Goal: Use online tool/utility: Use online tool/utility

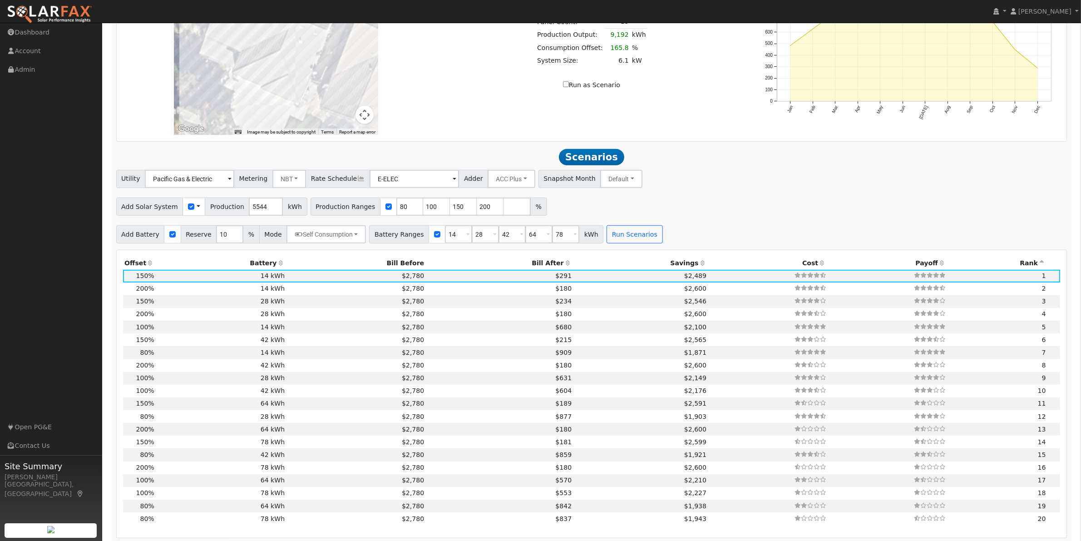
scroll to position [664, 0]
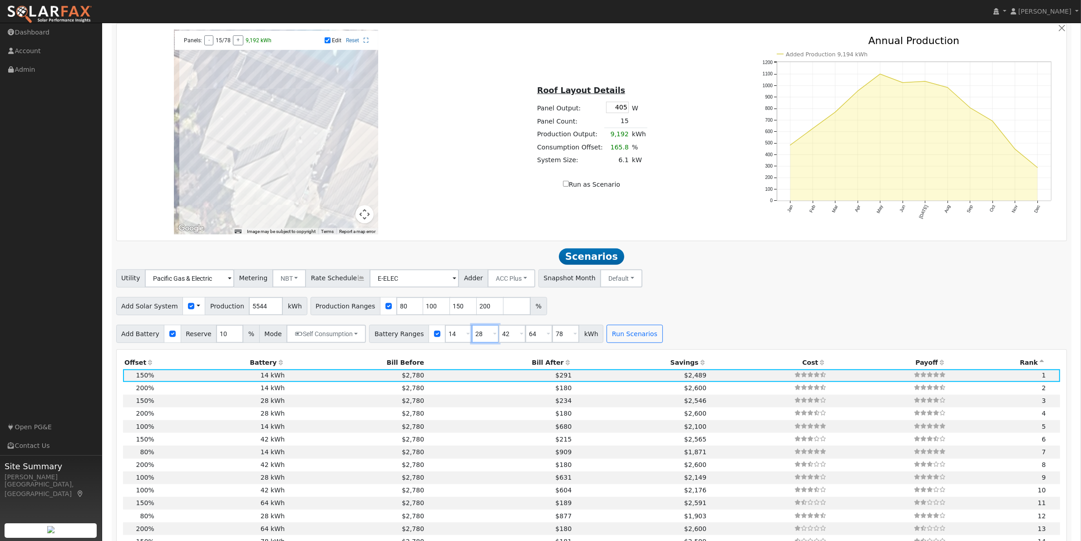
click at [473, 340] on input "28" at bounding box center [485, 334] width 27 height 18
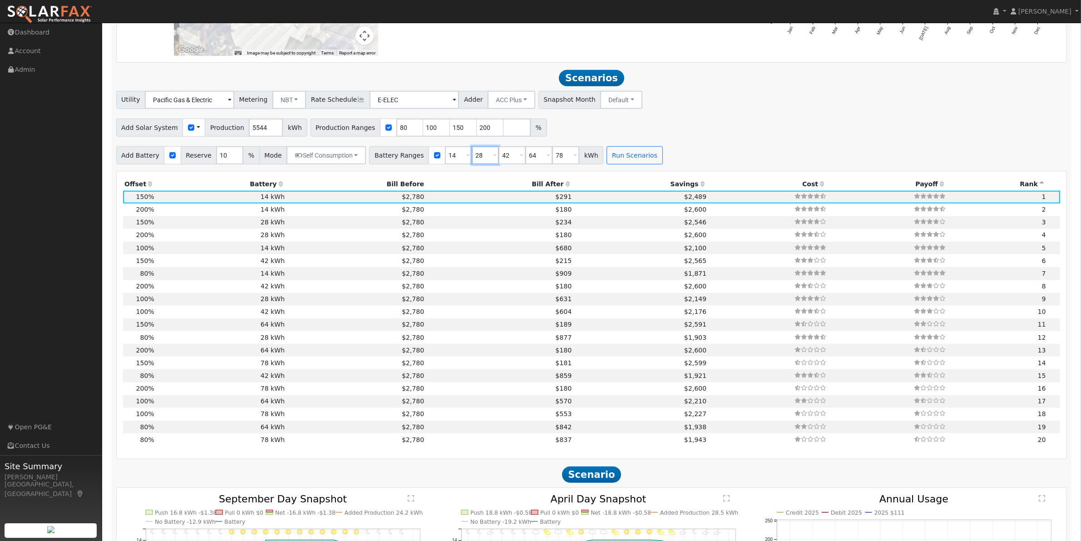
scroll to position [852, 0]
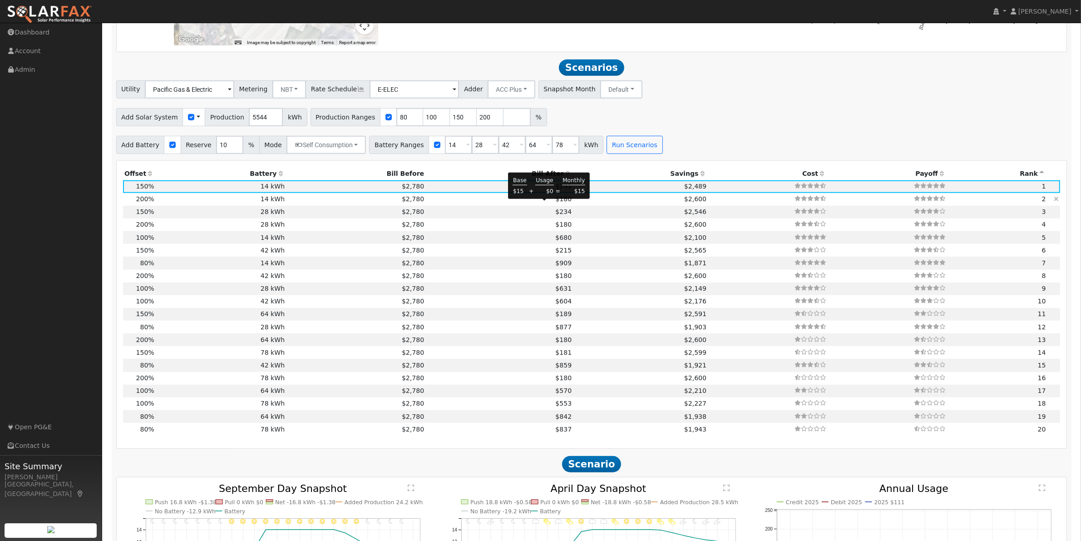
click at [555, 202] on span "$180" at bounding box center [563, 198] width 16 height 7
type input "$18,480"
type input "$8,500"
type input "7.4"
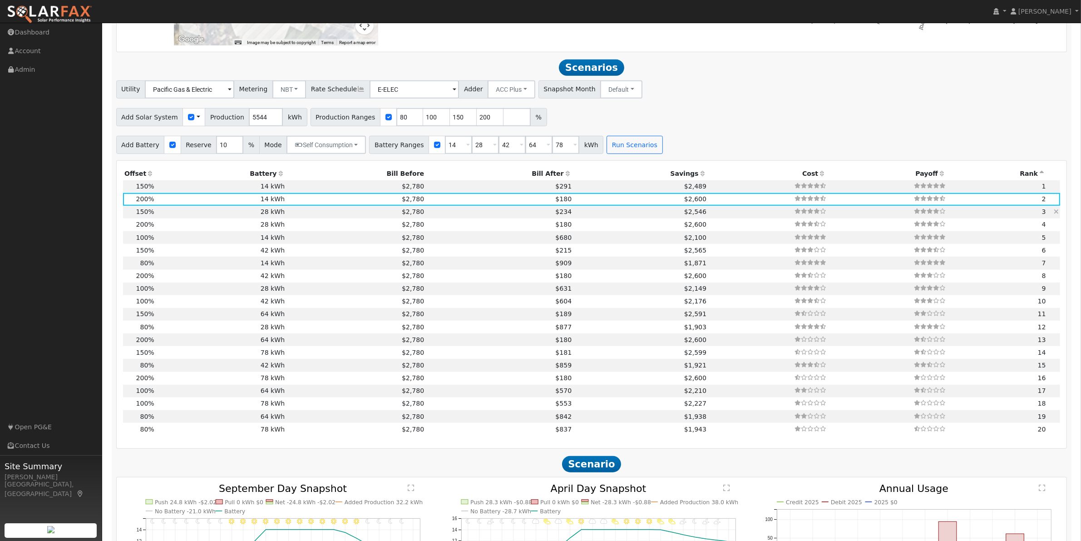
click at [686, 218] on td "$2,546" at bounding box center [640, 212] width 135 height 13
type input "$13,860"
type input "$19,704"
type input "$10,069"
type input "5.5"
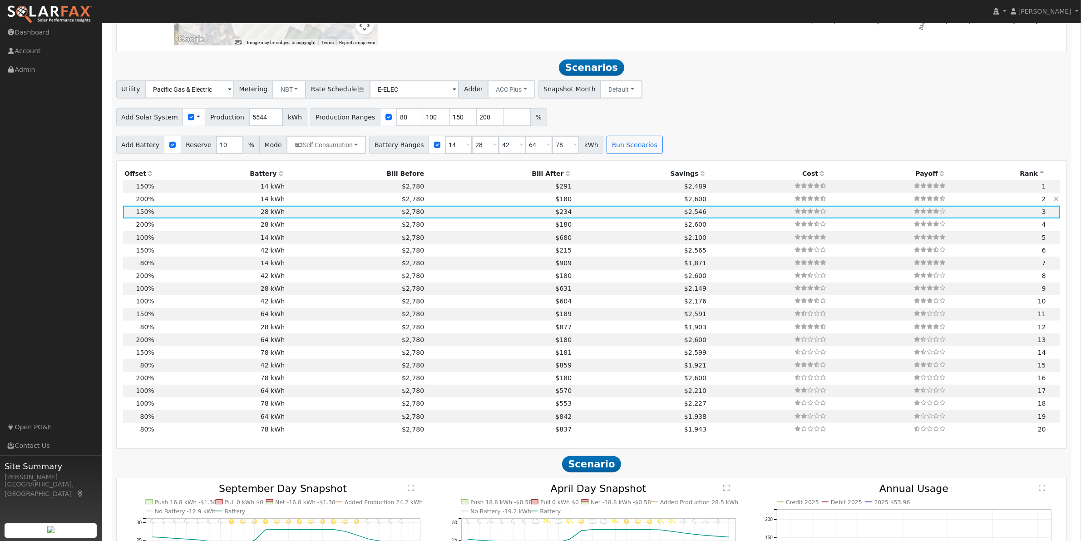
click at [471, 206] on td "$180" at bounding box center [500, 199] width 148 height 13
type input "$18,480"
type input "$9,852"
type input "$8,500"
type input "7.4"
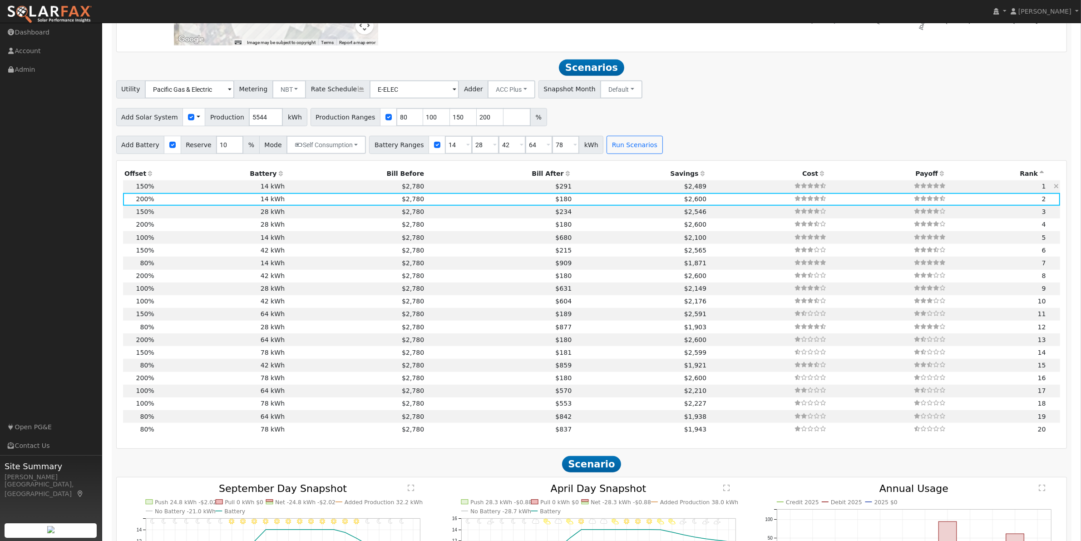
click at [471, 193] on td "$291" at bounding box center [500, 186] width 148 height 13
type input "$13,860"
type input "$7,114"
type input "5.5"
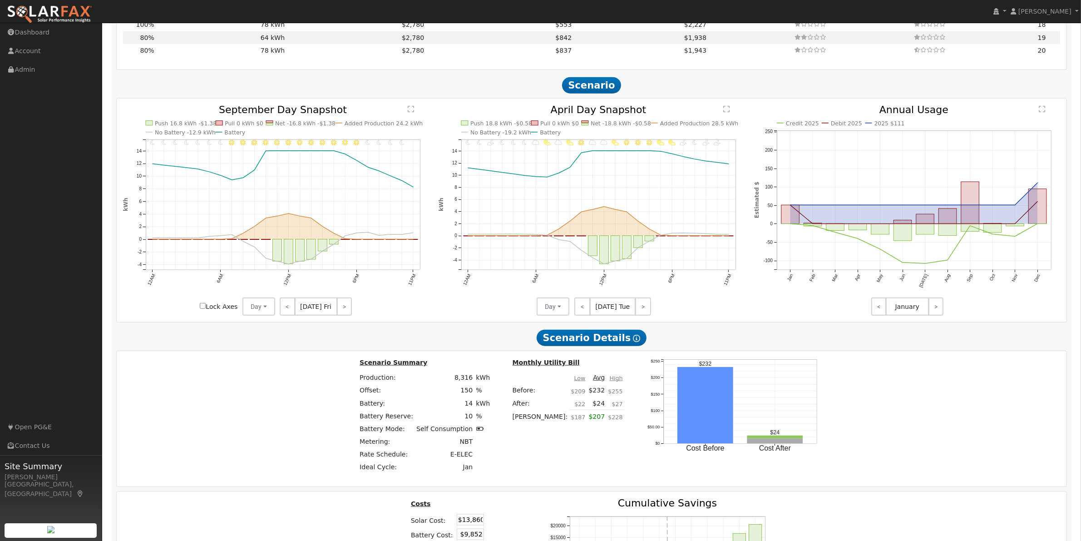
scroll to position [1420, 0]
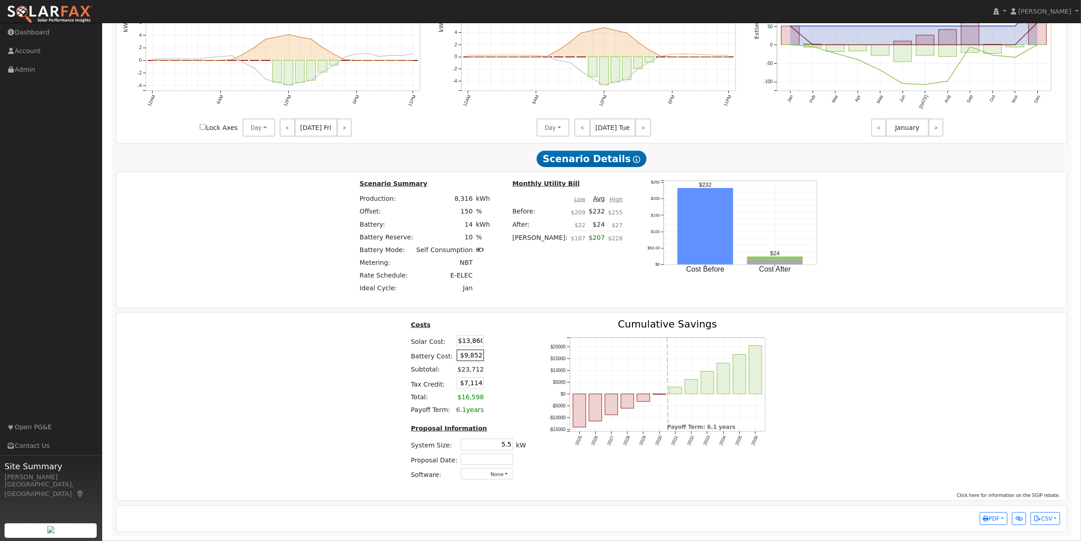
click at [468, 350] on input "$9,852" at bounding box center [470, 354] width 27 height 11
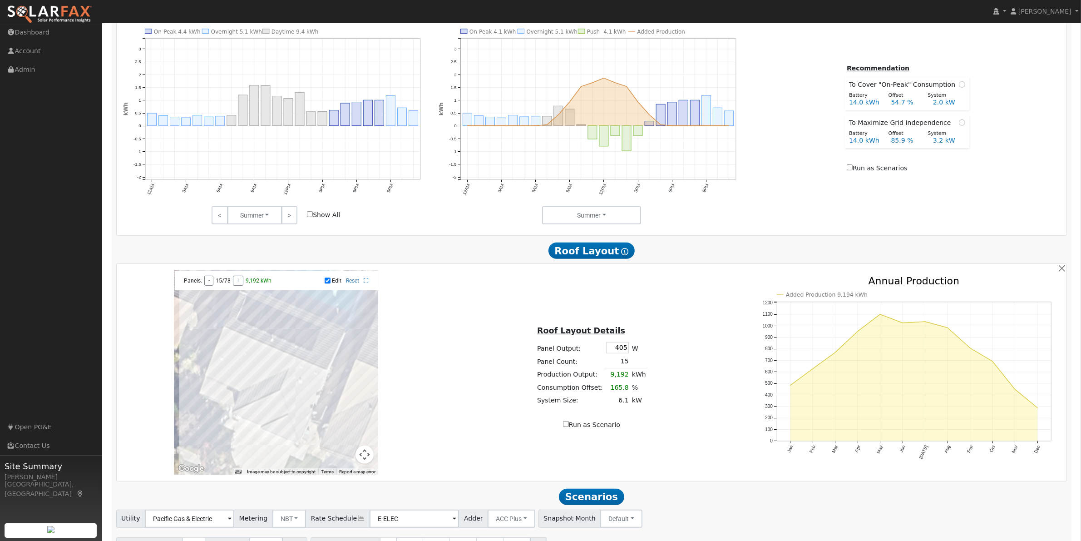
scroll to position [474, 0]
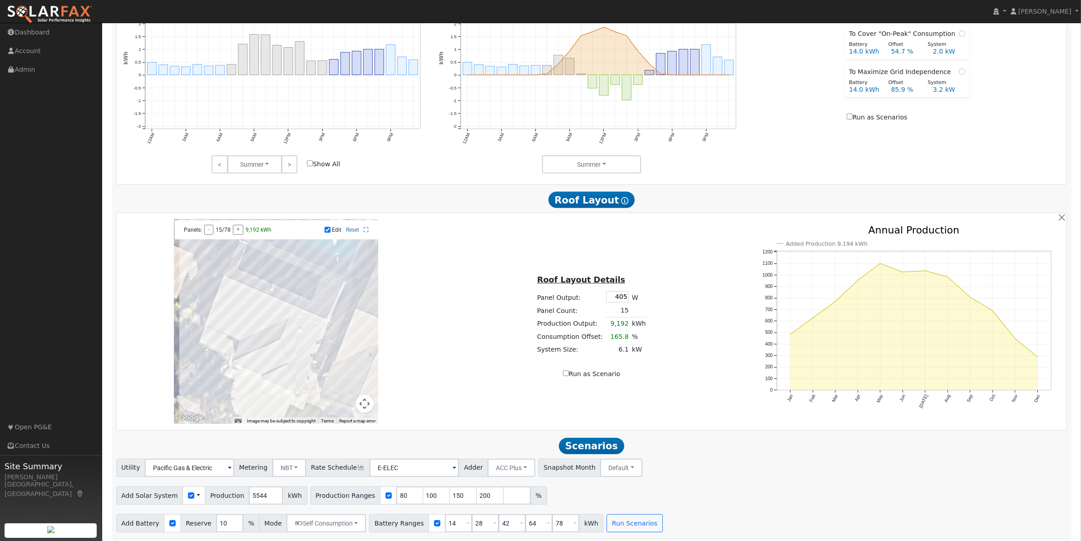
click at [293, 335] on div at bounding box center [276, 321] width 204 height 204
click at [289, 330] on div at bounding box center [276, 321] width 204 height 204
click at [289, 335] on div at bounding box center [276, 321] width 204 height 204
click at [236, 339] on div at bounding box center [276, 321] width 204 height 204
click at [221, 334] on div at bounding box center [276, 321] width 204 height 204
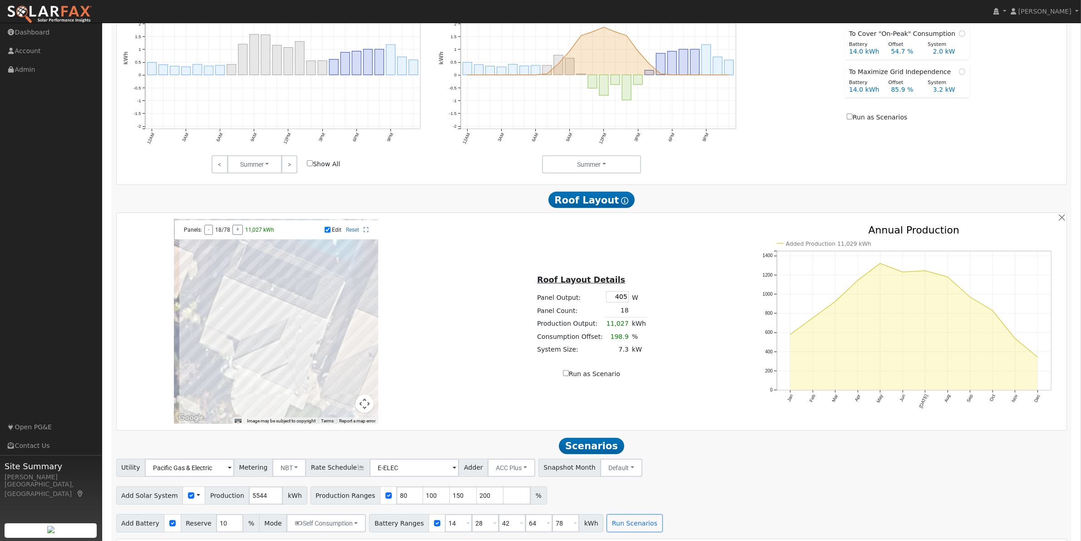
click at [243, 318] on div at bounding box center [276, 321] width 204 height 204
click at [221, 325] on div at bounding box center [276, 321] width 204 height 204
click at [255, 337] on div at bounding box center [276, 321] width 204 height 204
drag, startPoint x: 276, startPoint y: 328, endPoint x: 285, endPoint y: 328, distance: 9.1
click at [277, 328] on div at bounding box center [276, 321] width 204 height 204
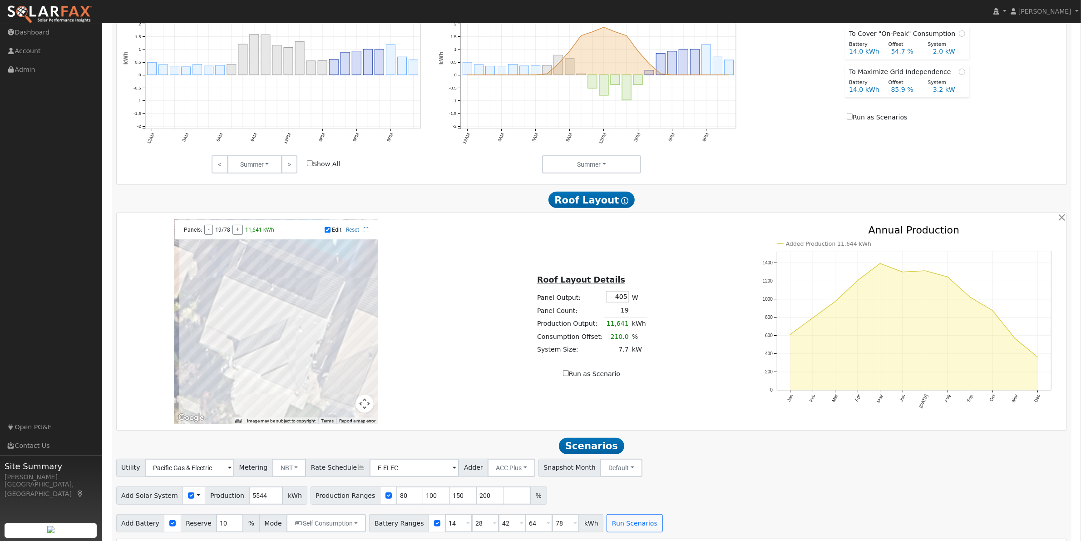
click at [272, 334] on div at bounding box center [276, 321] width 204 height 204
click at [273, 330] on div at bounding box center [276, 321] width 204 height 204
click at [270, 339] on div at bounding box center [276, 321] width 204 height 204
click at [291, 334] on div at bounding box center [276, 321] width 204 height 204
drag, startPoint x: 284, startPoint y: 340, endPoint x: 287, endPoint y: 335, distance: 6.5
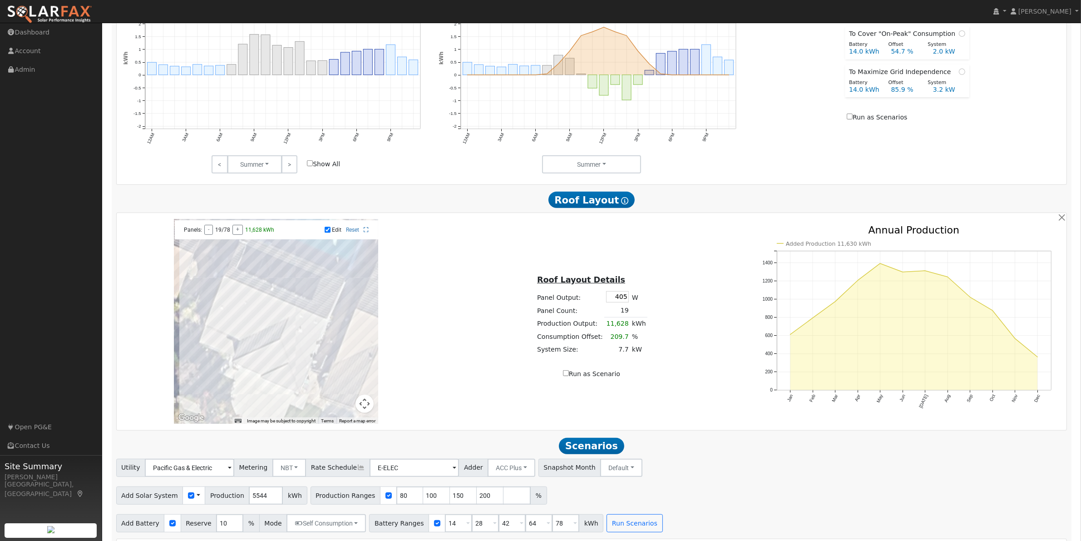
click at [284, 339] on div at bounding box center [276, 321] width 204 height 204
click at [289, 330] on div at bounding box center [276, 321] width 204 height 204
click at [288, 336] on div at bounding box center [276, 321] width 204 height 204
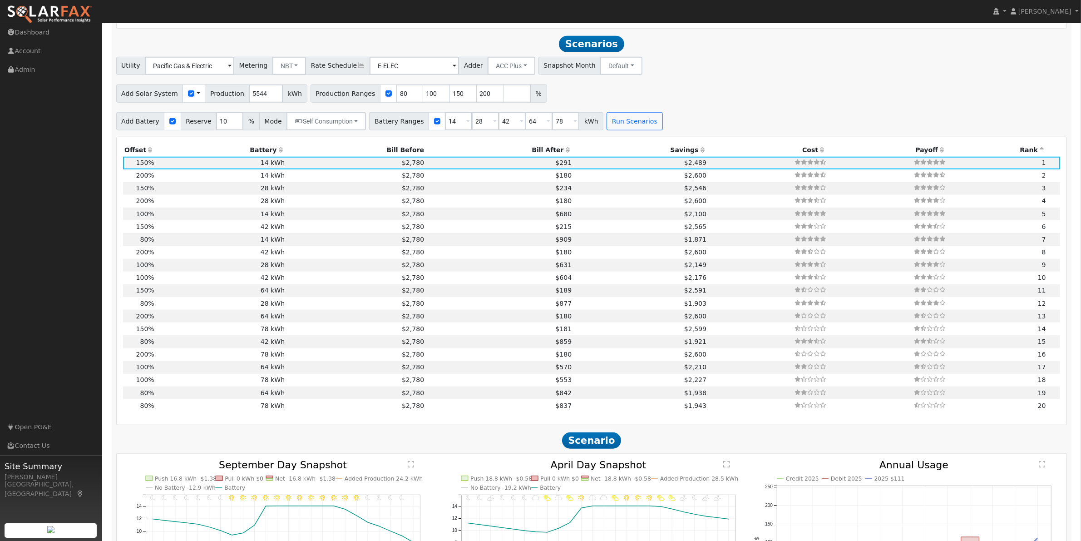
scroll to position [664, 0]
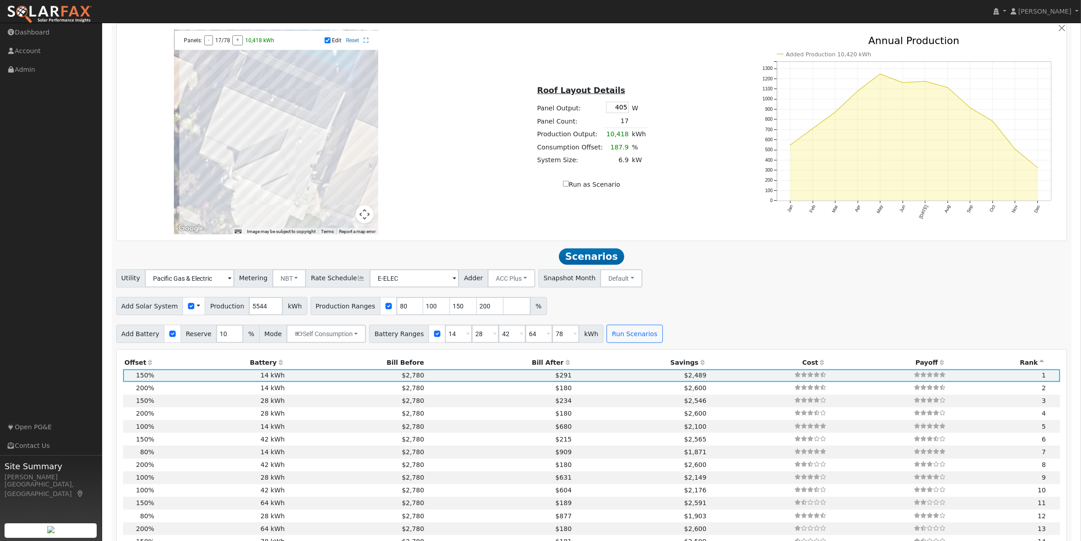
click at [493, 340] on span at bounding box center [495, 334] width 4 height 10
click at [472, 340] on input "28" at bounding box center [485, 334] width 27 height 18
click at [611, 340] on button "Run Scenarios" at bounding box center [634, 334] width 56 height 18
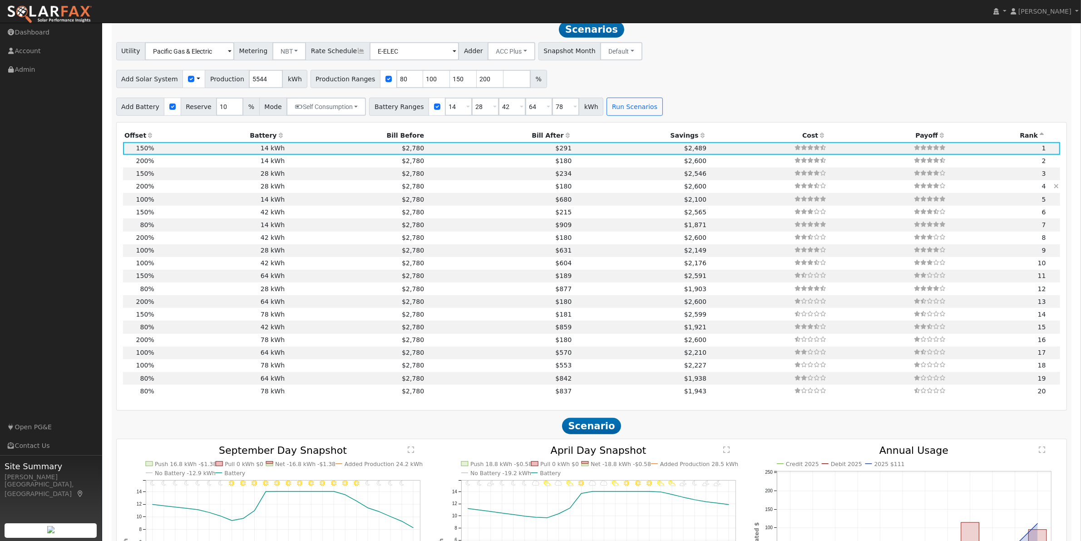
click at [268, 193] on td "28 kWh" at bounding box center [221, 186] width 130 height 13
type input "$18,480"
type input "$19,704"
type input "$11,455"
type input "7.4"
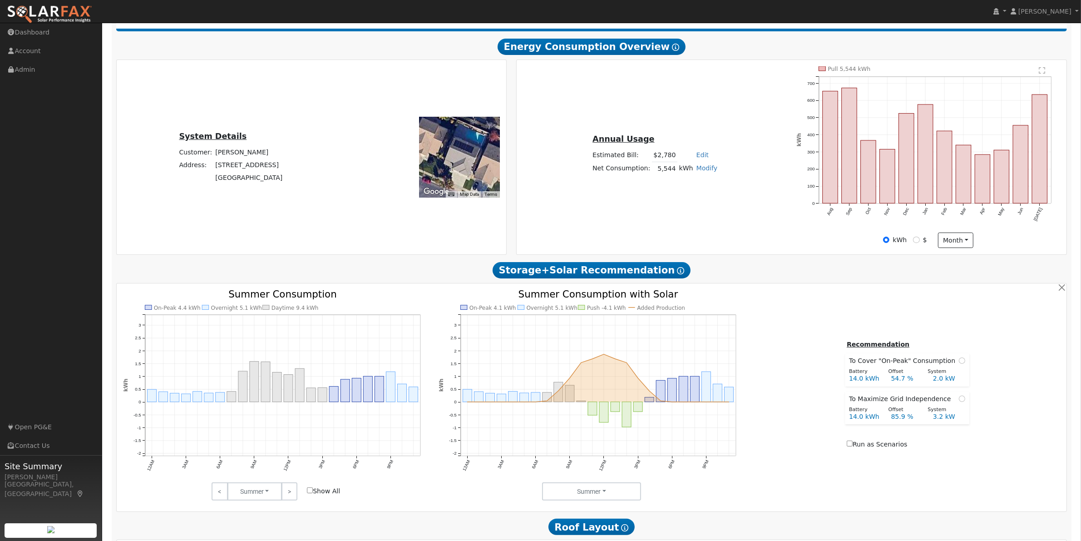
scroll to position [0, 0]
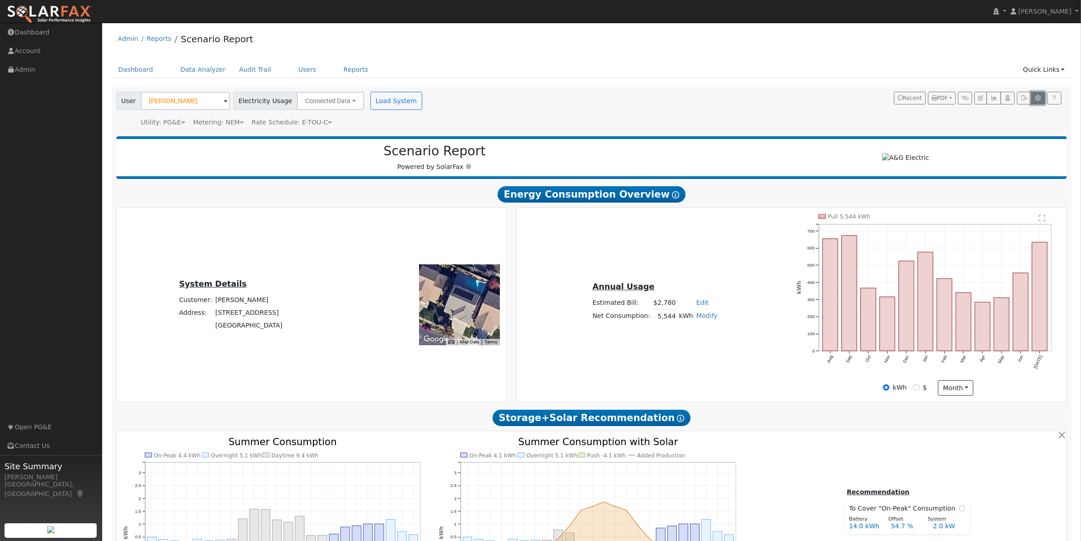
click at [1040, 98] on icon "button" at bounding box center [1037, 97] width 7 height 5
type input "80"
type input "100"
type input "150"
type input "200"
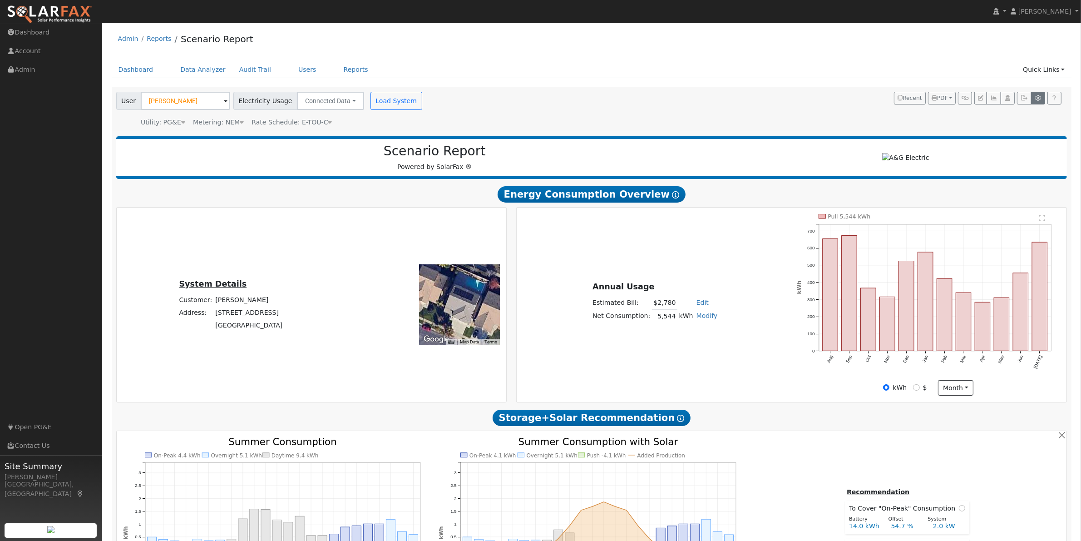
type input "14"
type input "28"
type input "42"
type input "64"
type input "78"
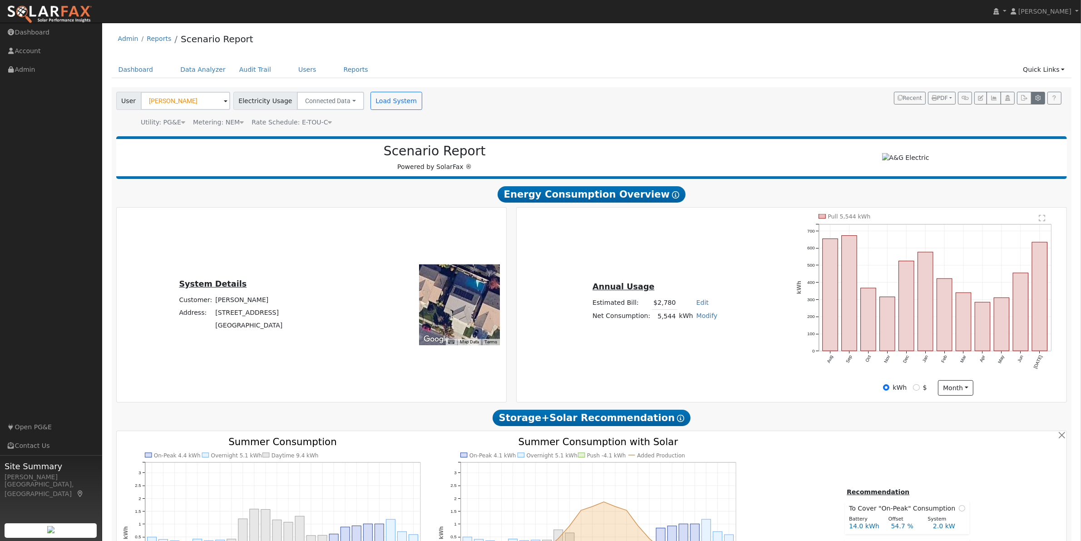
type input "10"
type input "11.5"
type input "13.5"
type input "2.5"
type input "9500"
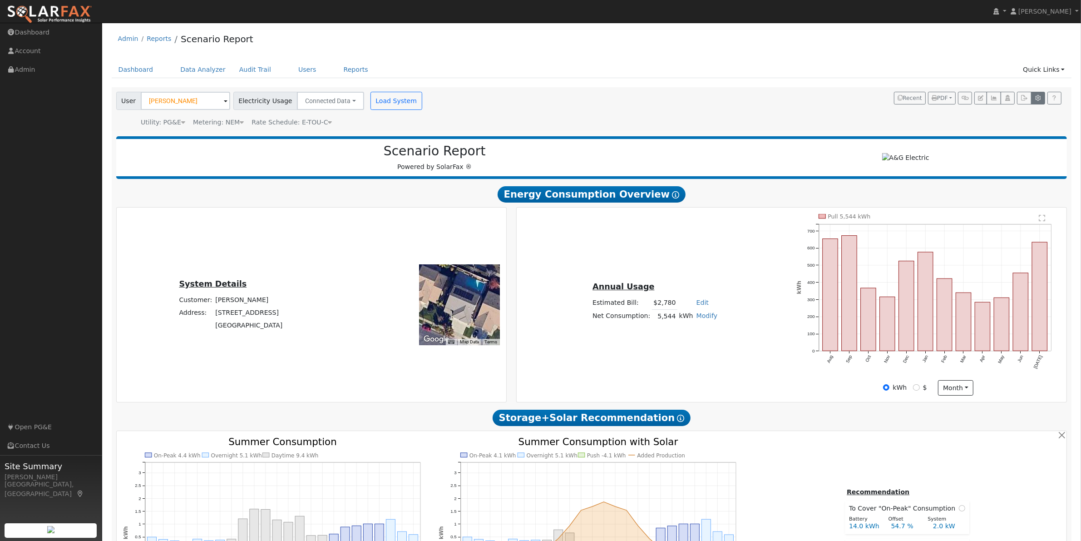
type input "13.5"
type input "405"
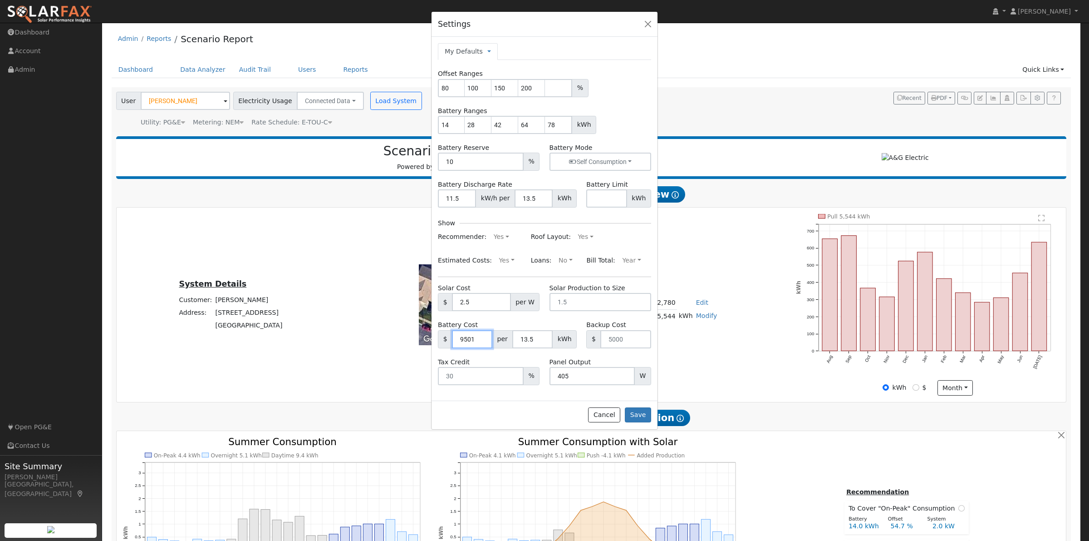
click at [481, 337] on input "9501" at bounding box center [472, 339] width 40 height 18
click at [481, 337] on input "9502" at bounding box center [472, 339] width 40 height 18
click at [481, 337] on input "9503" at bounding box center [472, 339] width 40 height 18
click at [481, 337] on input "9504" at bounding box center [472, 339] width 40 height 18
click at [481, 337] on input "9505" at bounding box center [472, 339] width 40 height 18
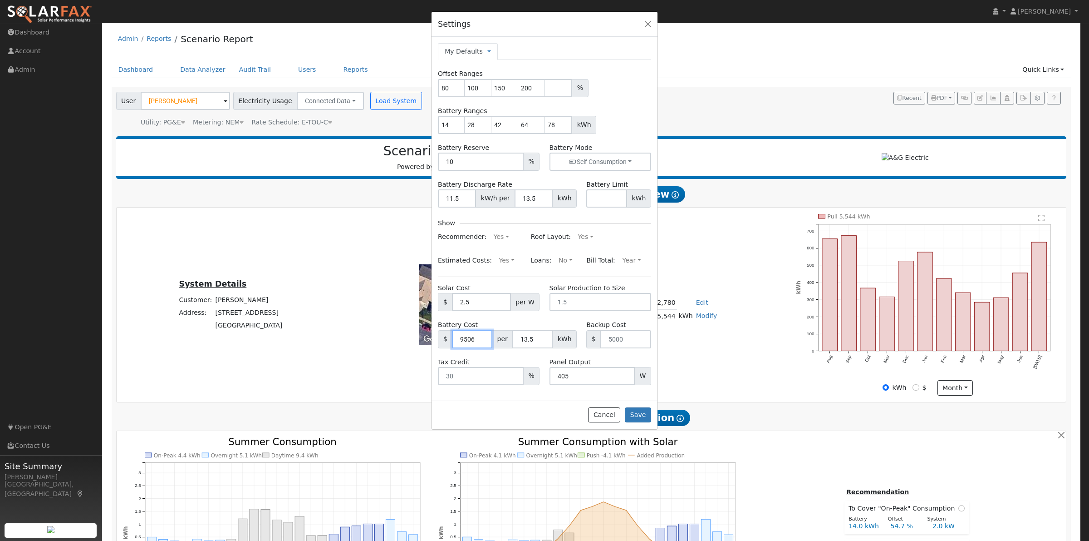
click at [481, 337] on input "9506" at bounding box center [472, 339] width 40 height 18
click at [481, 337] on input "9507" at bounding box center [472, 339] width 40 height 18
click at [481, 337] on input "9508" at bounding box center [472, 339] width 40 height 18
click at [481, 337] on input "9509" at bounding box center [472, 339] width 40 height 18
click at [481, 337] on input "9510" at bounding box center [472, 339] width 40 height 18
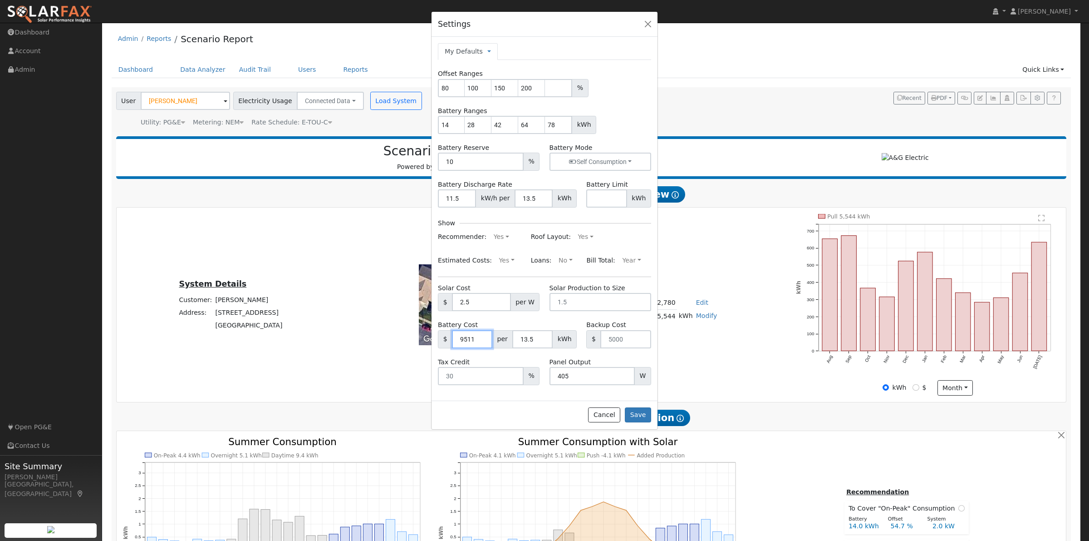
click at [481, 338] on input "9511" at bounding box center [472, 339] width 40 height 18
click at [481, 338] on input "9512" at bounding box center [472, 339] width 40 height 18
click at [481, 338] on input "9513" at bounding box center [472, 339] width 40 height 18
click at [481, 338] on input "9514" at bounding box center [472, 339] width 40 height 18
click at [481, 338] on input "9515" at bounding box center [472, 339] width 40 height 18
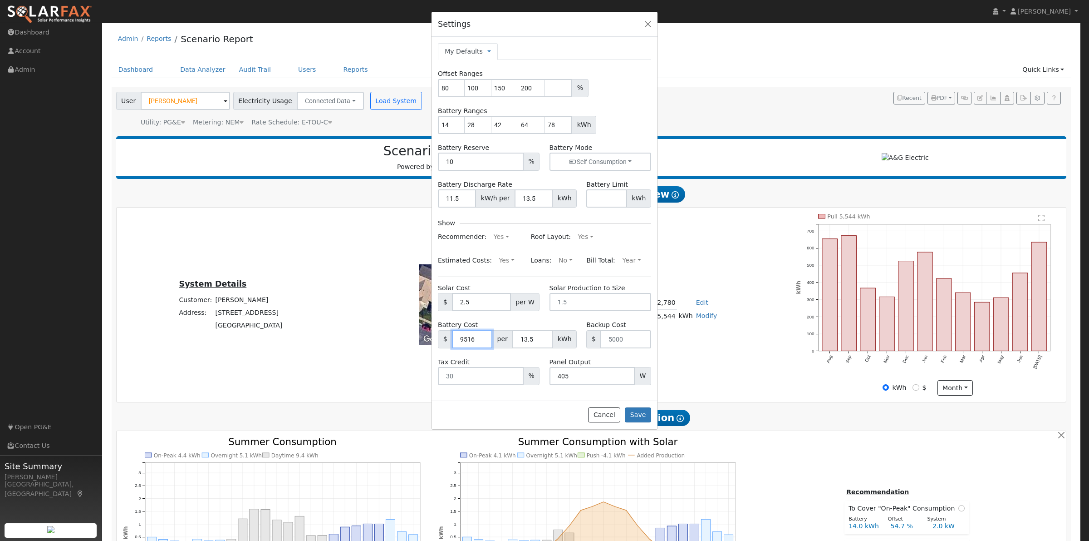
click at [481, 338] on input "9516" at bounding box center [472, 339] width 40 height 18
click at [481, 338] on input "9517" at bounding box center [472, 339] width 40 height 18
click at [481, 338] on input "9518" at bounding box center [472, 339] width 40 height 18
click at [481, 338] on input "9519" at bounding box center [472, 339] width 40 height 18
click at [481, 338] on input "9520" at bounding box center [472, 339] width 40 height 18
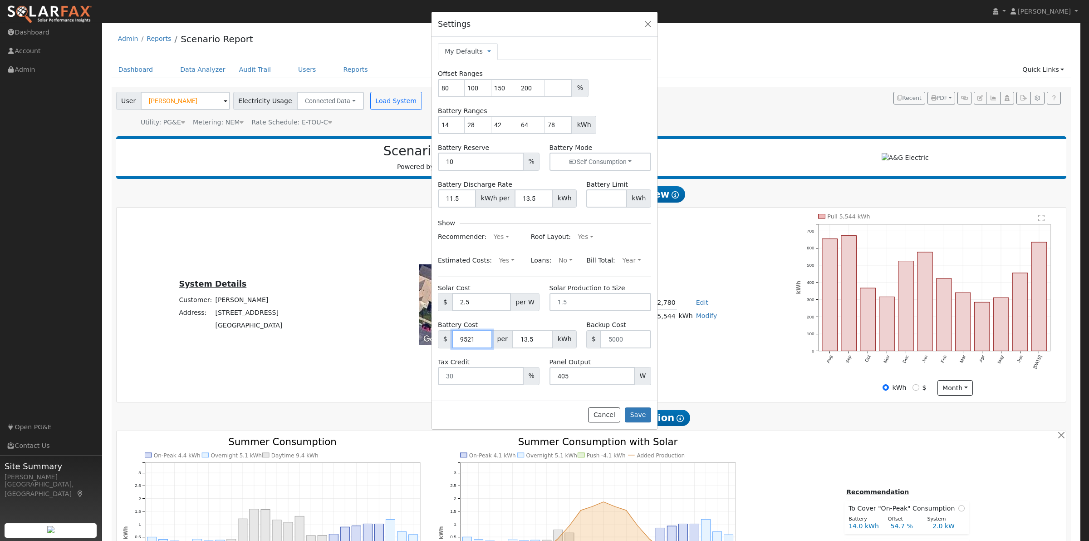
click at [481, 338] on input "9521" at bounding box center [472, 339] width 40 height 18
click at [481, 338] on input "9522" at bounding box center [472, 339] width 40 height 18
click at [481, 338] on input "9523" at bounding box center [472, 339] width 40 height 18
click at [482, 338] on input "9524" at bounding box center [472, 339] width 40 height 18
click at [482, 338] on input "9525" at bounding box center [472, 339] width 40 height 18
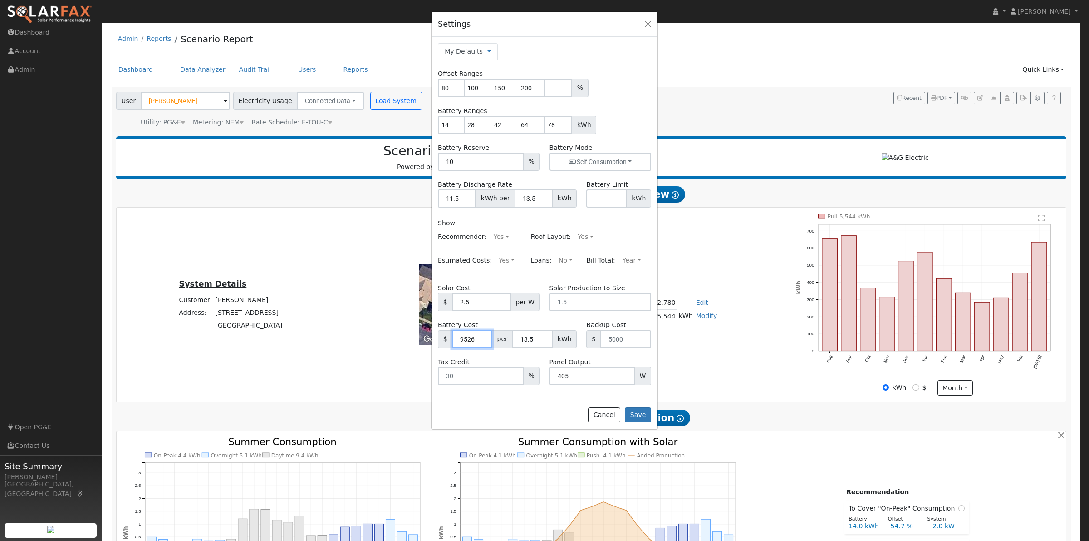
click at [482, 338] on input "9526" at bounding box center [472, 339] width 40 height 18
click at [482, 338] on input "9527" at bounding box center [472, 339] width 40 height 18
click at [482, 338] on input "9528" at bounding box center [472, 339] width 40 height 18
click at [482, 338] on input "9529" at bounding box center [472, 339] width 40 height 18
click at [482, 338] on input "9530" at bounding box center [472, 339] width 40 height 18
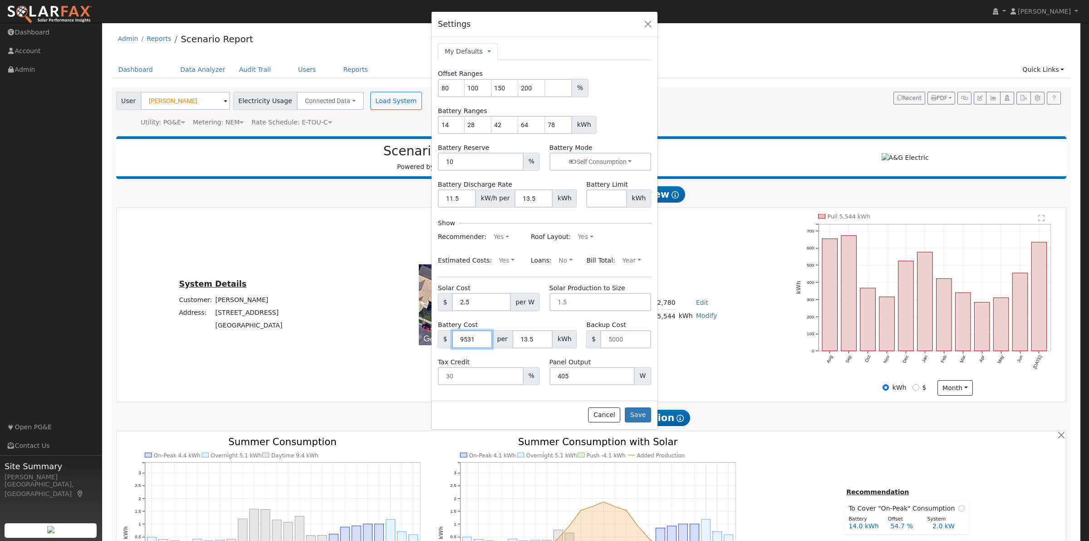
click at [482, 338] on input "9531" at bounding box center [472, 339] width 40 height 18
click at [482, 338] on input "9532" at bounding box center [472, 339] width 40 height 18
click at [482, 338] on input "9533" at bounding box center [472, 339] width 40 height 18
click at [482, 338] on input "9534" at bounding box center [472, 339] width 40 height 18
click at [482, 338] on input "9535" at bounding box center [472, 339] width 40 height 18
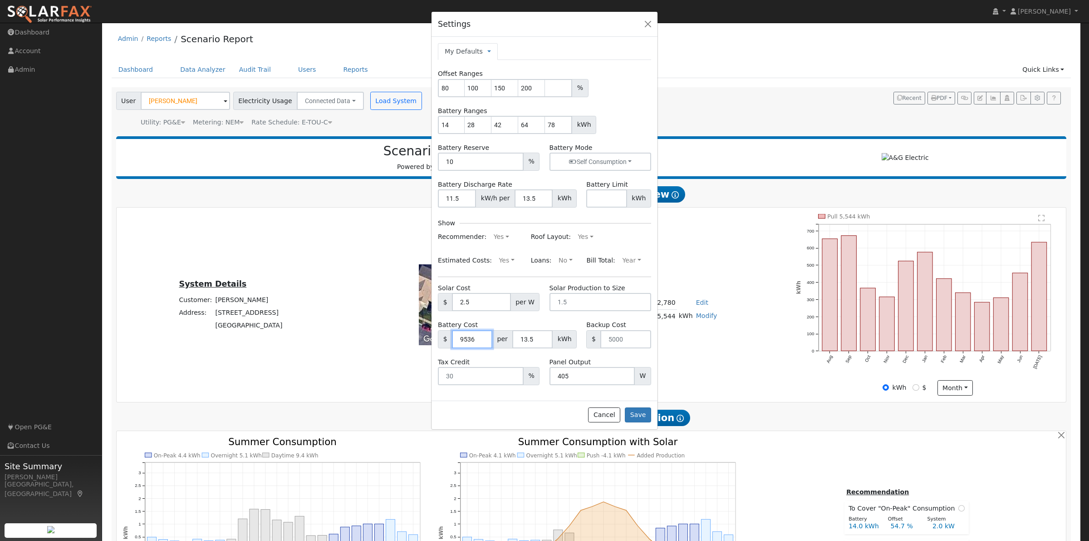
click at [482, 338] on input "9536" at bounding box center [472, 339] width 40 height 18
click at [482, 338] on input "9537" at bounding box center [472, 339] width 40 height 18
click at [482, 338] on input "9538" at bounding box center [472, 339] width 40 height 18
click at [482, 338] on input "9539" at bounding box center [472, 339] width 40 height 18
click at [482, 338] on input "9540" at bounding box center [472, 339] width 40 height 18
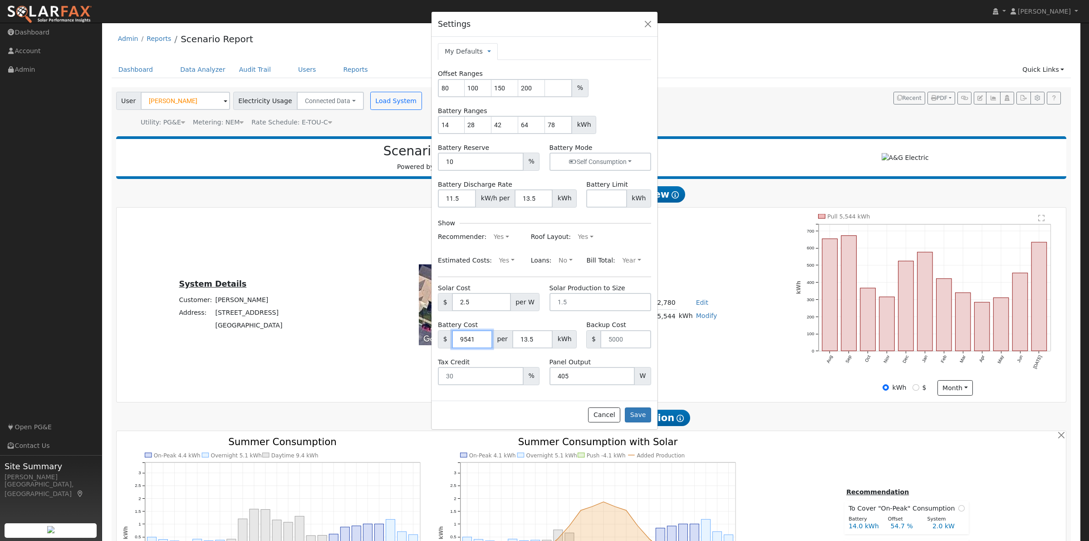
click at [482, 338] on input "9541" at bounding box center [472, 339] width 40 height 18
click at [482, 338] on input "9542" at bounding box center [472, 339] width 40 height 18
click at [482, 338] on input "9543" at bounding box center [472, 339] width 40 height 18
click at [482, 338] on input "9544" at bounding box center [472, 339] width 40 height 18
click at [482, 338] on input "9545" at bounding box center [472, 339] width 40 height 18
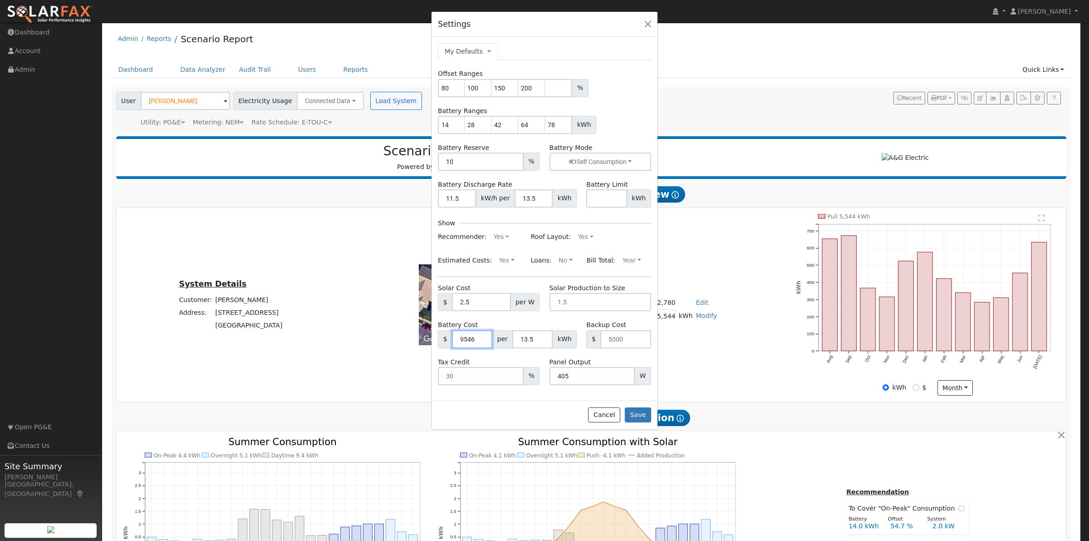
click at [482, 338] on input "9546" at bounding box center [472, 339] width 40 height 18
click at [482, 338] on input "9547" at bounding box center [472, 339] width 40 height 18
click at [482, 338] on input "9548" at bounding box center [472, 339] width 40 height 18
click at [482, 338] on input "9549" at bounding box center [472, 339] width 40 height 18
click at [482, 338] on input "9550" at bounding box center [472, 339] width 40 height 18
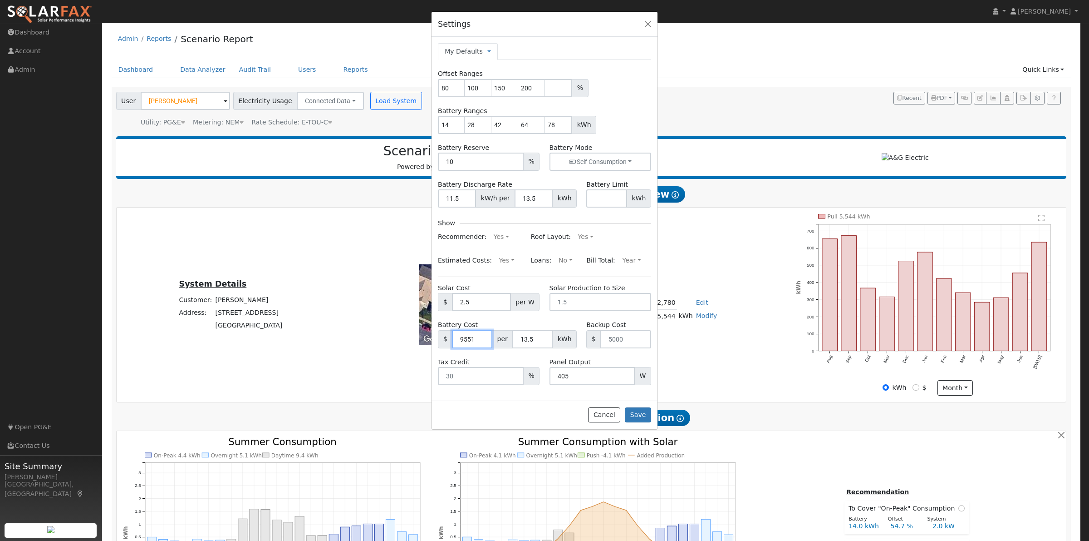
click at [482, 338] on input "9551" at bounding box center [472, 339] width 40 height 18
click at [482, 338] on input "9552" at bounding box center [472, 339] width 40 height 18
click at [482, 338] on input "9553" at bounding box center [472, 339] width 40 height 18
click at [482, 340] on input "9552" at bounding box center [472, 339] width 40 height 18
click at [482, 340] on input "9551" at bounding box center [472, 339] width 40 height 18
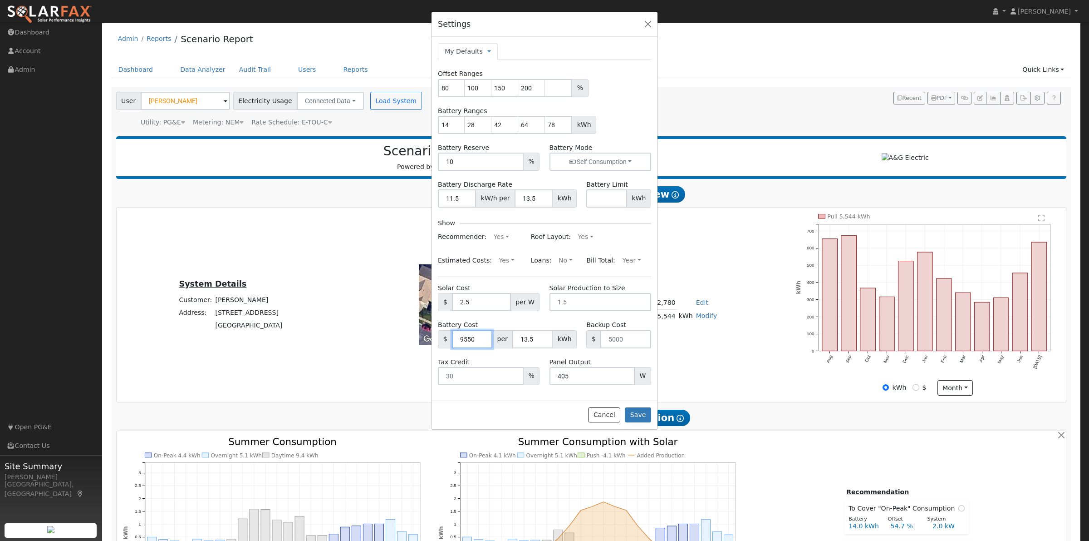
click at [482, 340] on input "9550" at bounding box center [472, 339] width 40 height 18
click at [482, 340] on input "9549" at bounding box center [472, 339] width 40 height 18
click at [482, 335] on input "9550" at bounding box center [472, 339] width 40 height 18
click at [482, 343] on input "9549" at bounding box center [472, 339] width 40 height 18
click at [651, 417] on div "Cancel Save" at bounding box center [545, 414] width 226 height 29
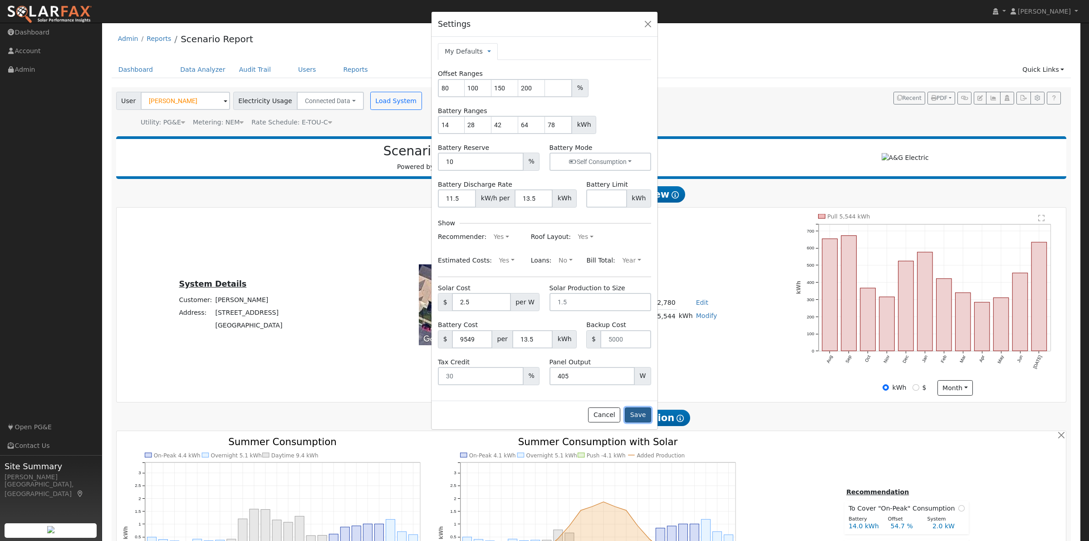
click at [649, 416] on button "Save" at bounding box center [638, 414] width 26 height 15
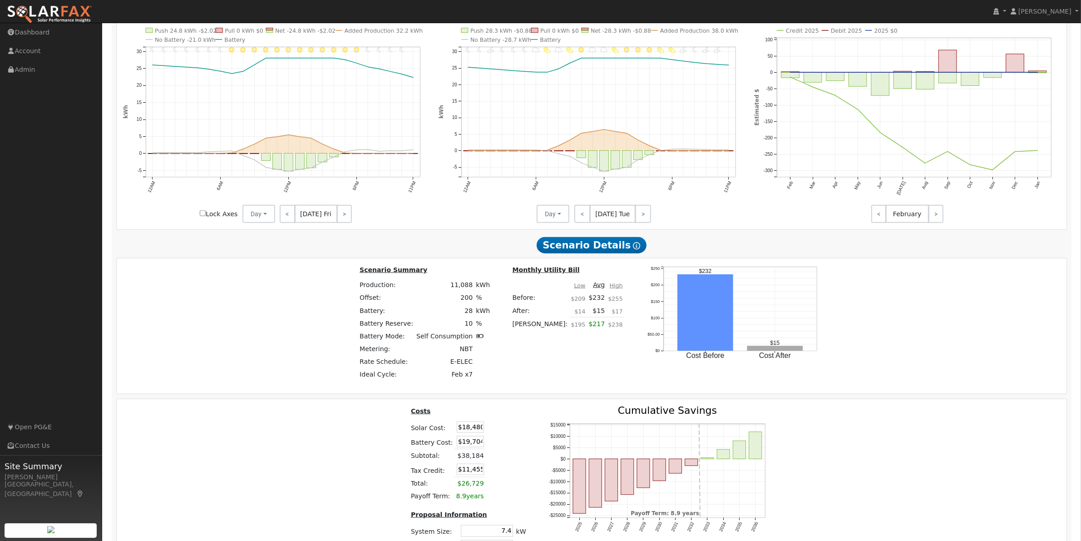
scroll to position [1420, 0]
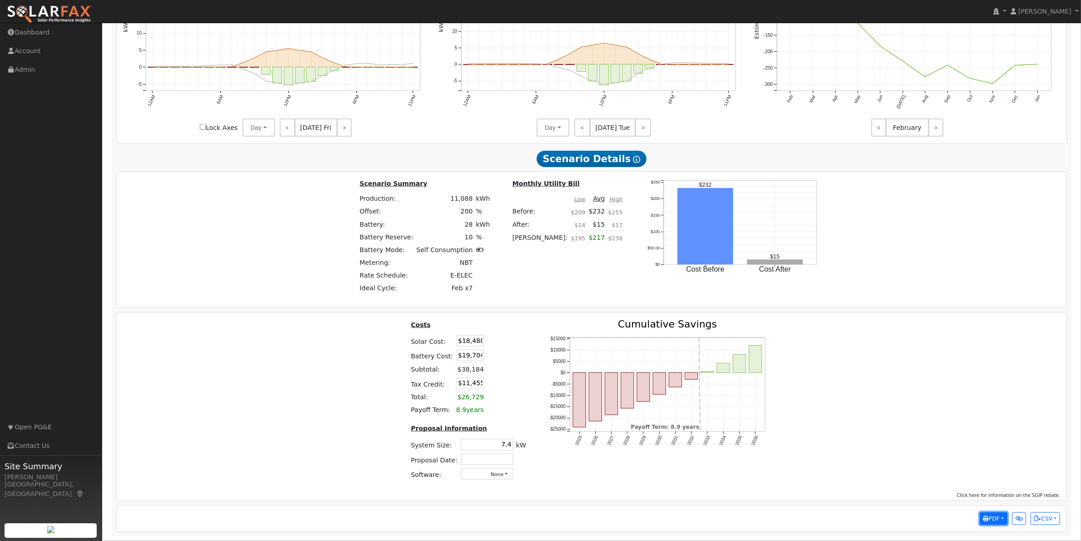
click at [991, 515] on span "PDF" at bounding box center [991, 518] width 16 height 6
click at [967, 443] on link "Download PDF" at bounding box center [969, 441] width 74 height 13
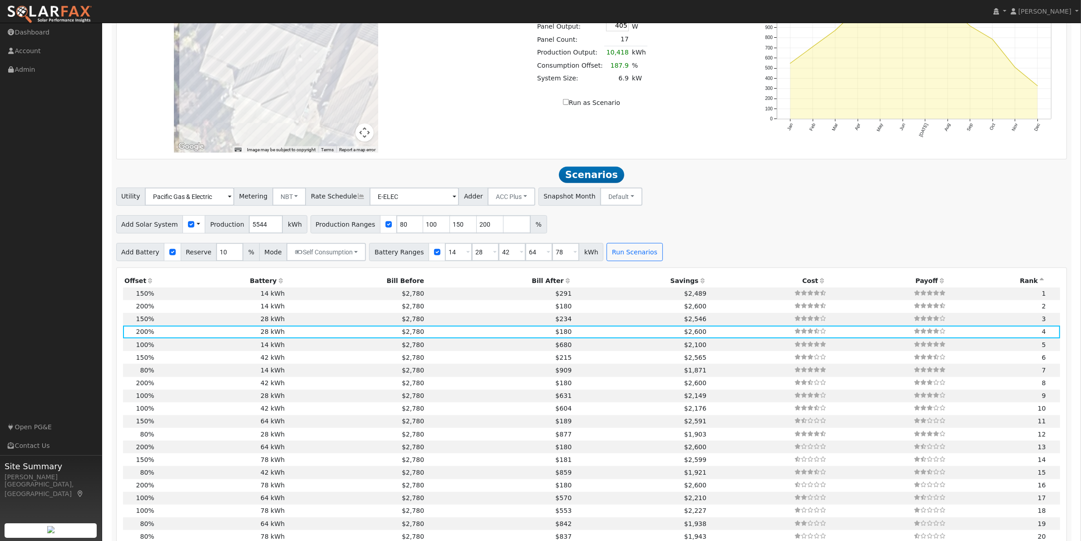
scroll to position [756, 0]
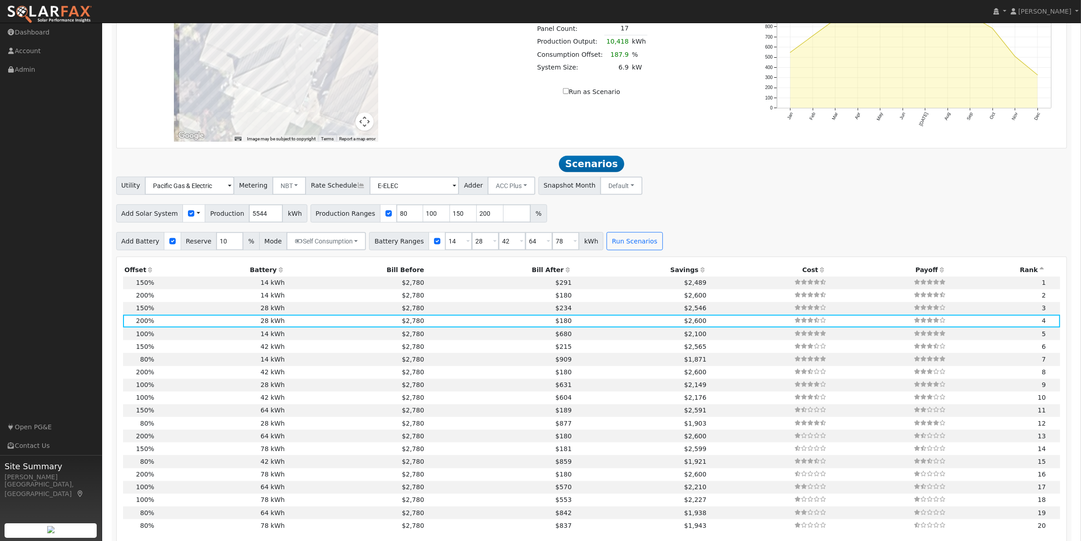
click at [403, 246] on span "Battery Ranges" at bounding box center [399, 241] width 60 height 18
click at [445, 248] on input "14" at bounding box center [458, 241] width 27 height 18
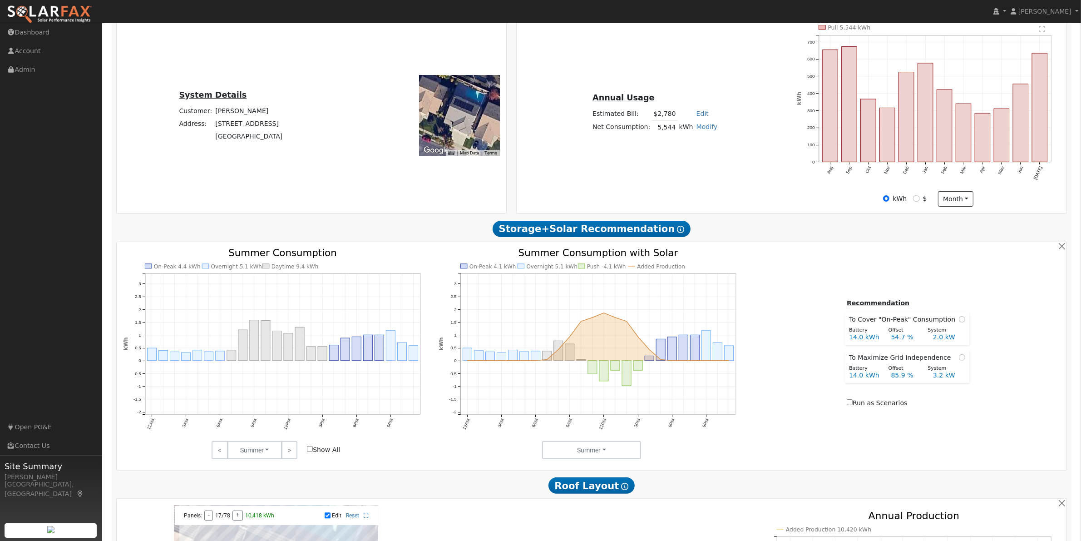
scroll to position [0, 0]
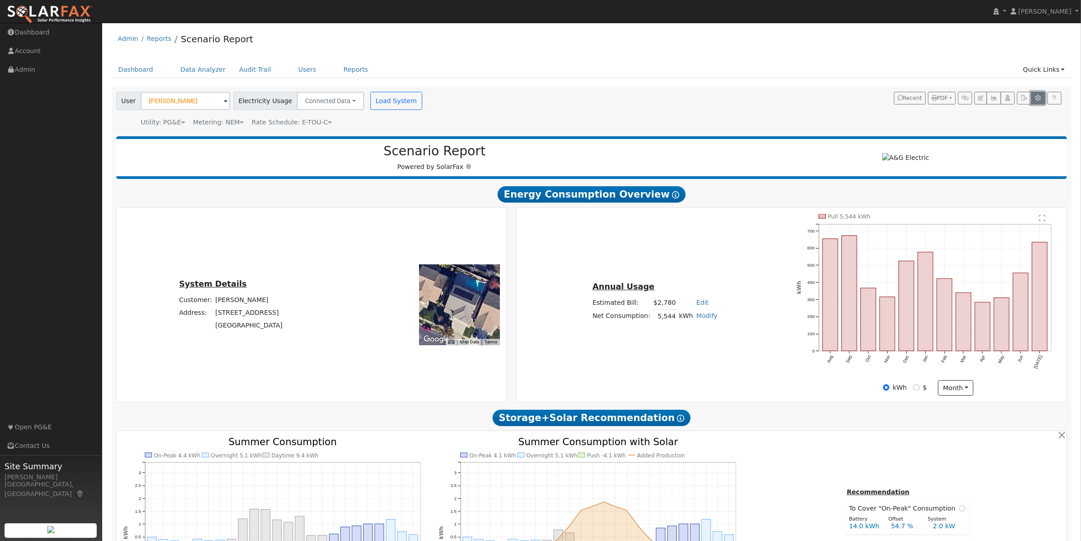
click at [1043, 100] on button "button" at bounding box center [1038, 98] width 14 height 13
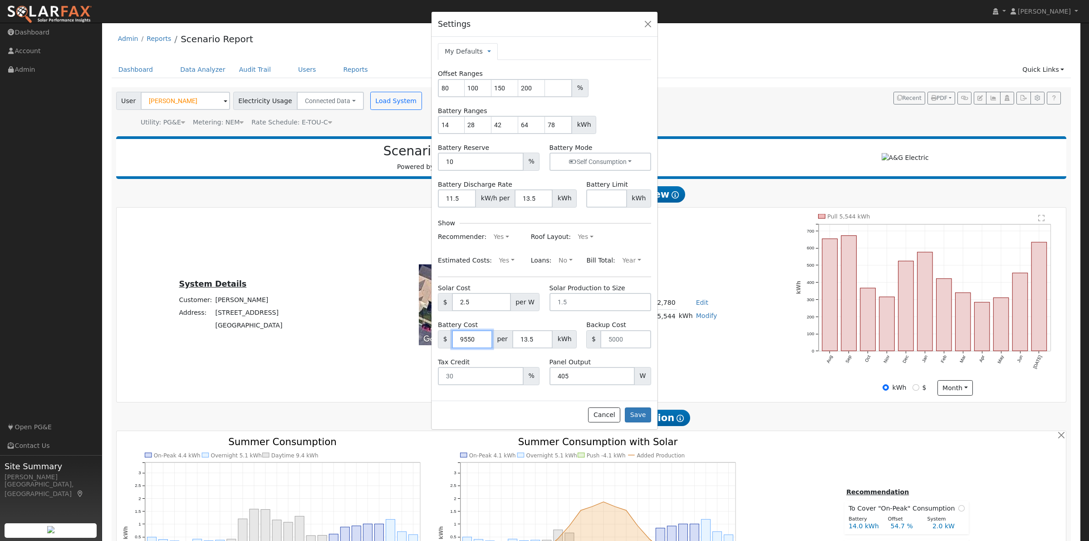
click at [480, 338] on input "9550" at bounding box center [472, 339] width 40 height 18
click at [480, 338] on input "9551" at bounding box center [472, 339] width 40 height 18
click at [480, 338] on input "9552" at bounding box center [472, 339] width 40 height 18
click at [480, 338] on input "9553" at bounding box center [472, 339] width 40 height 18
drag, startPoint x: 472, startPoint y: 342, endPoint x: 445, endPoint y: 337, distance: 27.7
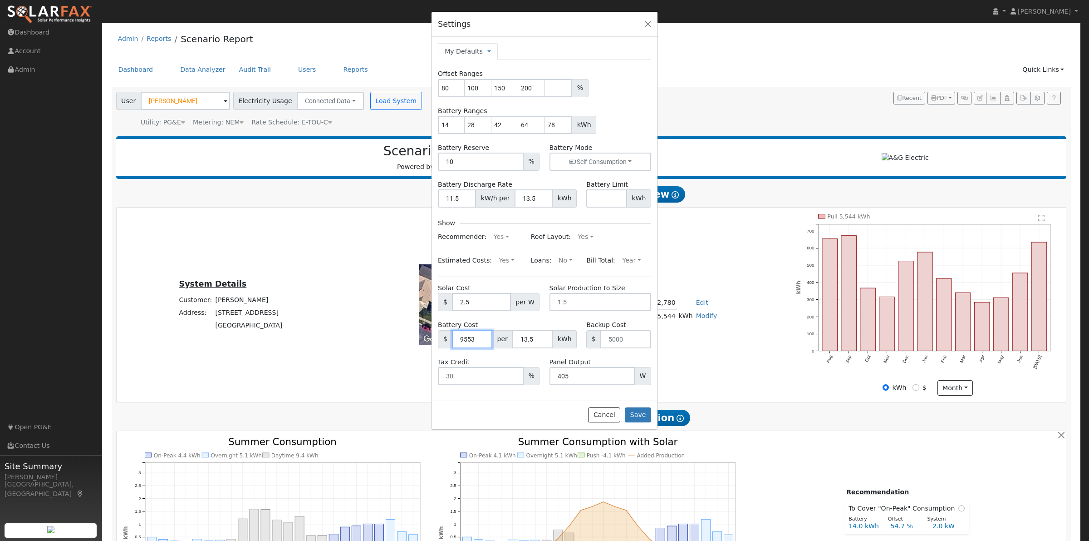
click at [445, 337] on div "$ 9553 per 13.5 kWh" at bounding box center [507, 339] width 139 height 18
type input "15000"
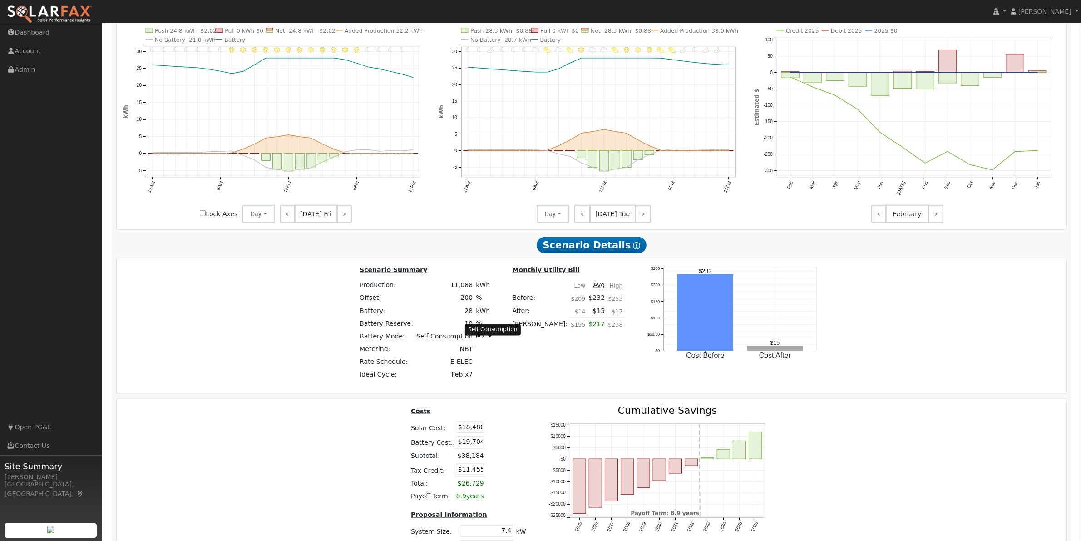
scroll to position [1420, 0]
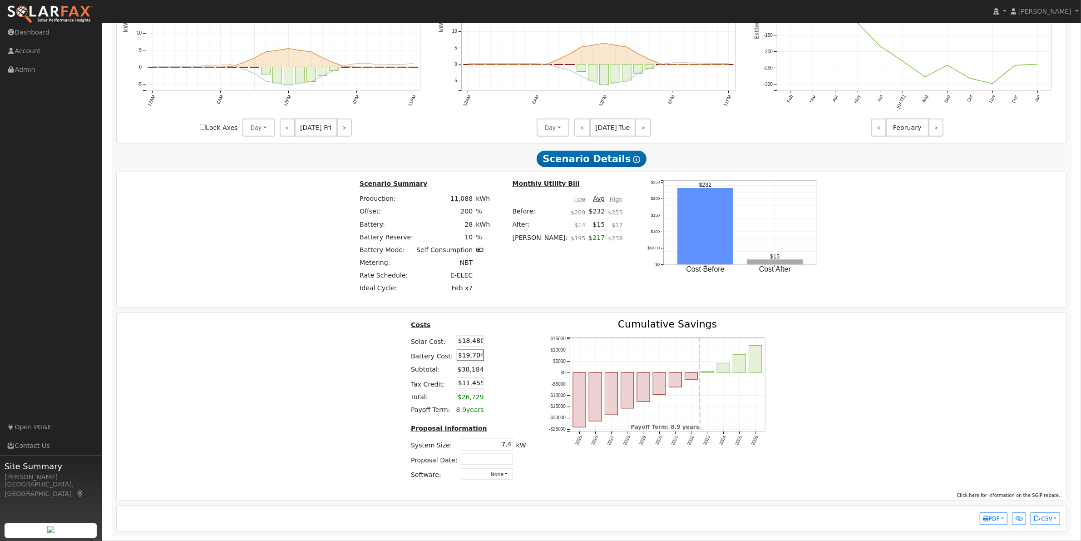
click at [475, 354] on input "$19,704" at bounding box center [470, 354] width 27 height 11
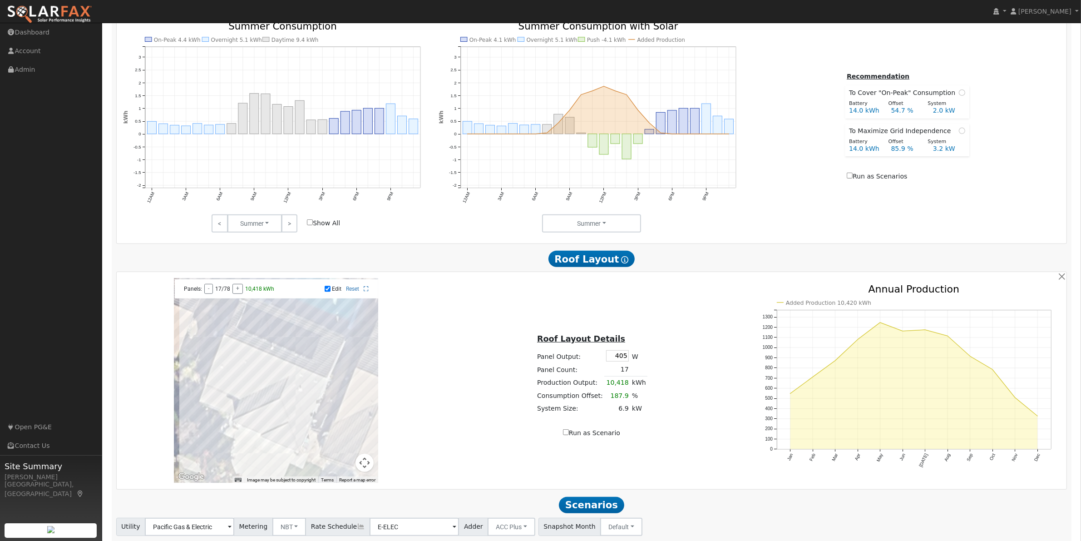
scroll to position [567, 0]
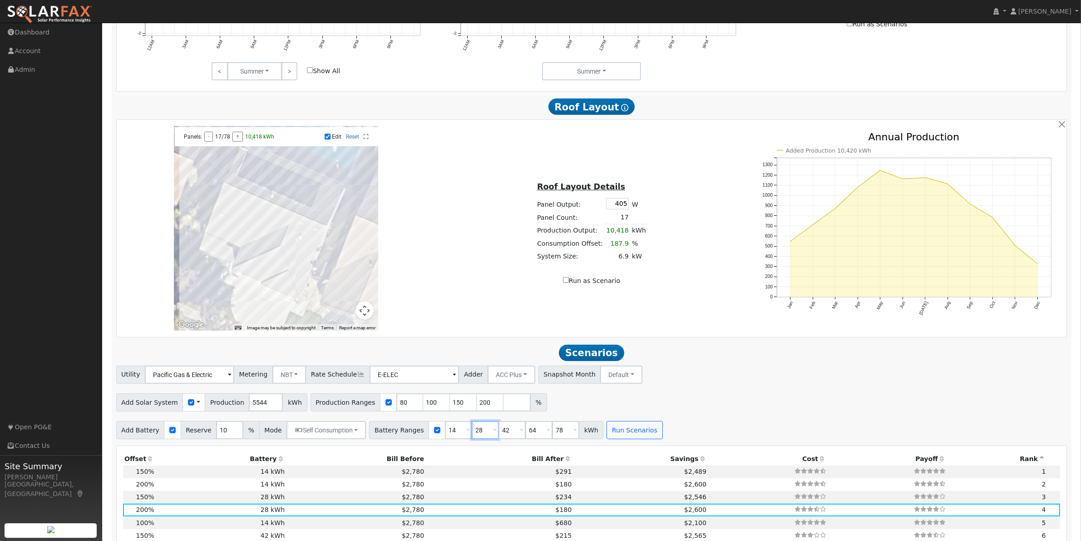
click at [472, 439] on input "28" at bounding box center [485, 430] width 27 height 18
click at [504, 438] on input "42" at bounding box center [511, 430] width 27 height 18
click at [606, 434] on button "Run Scenarios" at bounding box center [634, 430] width 56 height 18
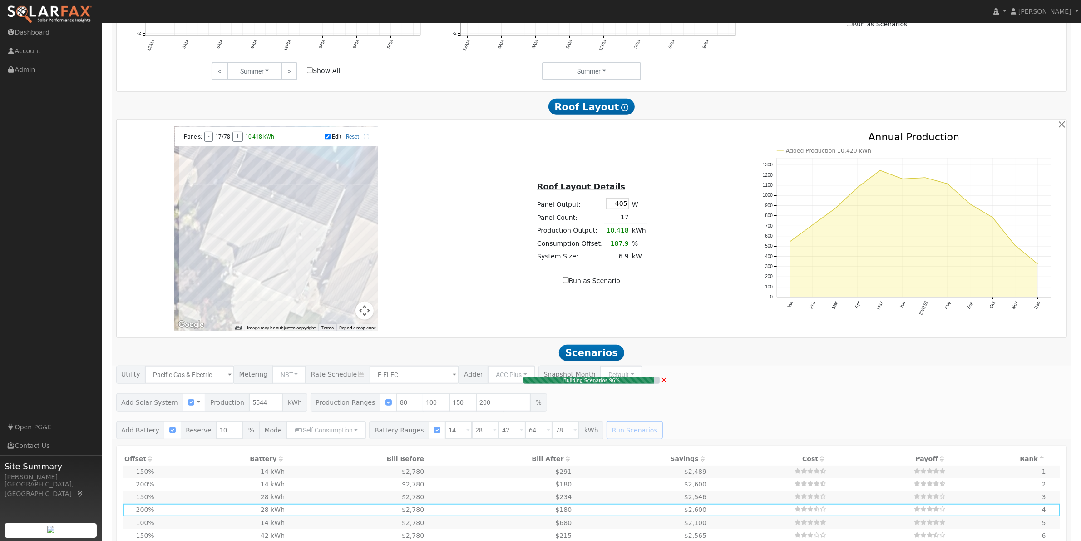
type input "$15,556"
type input "$10,211"
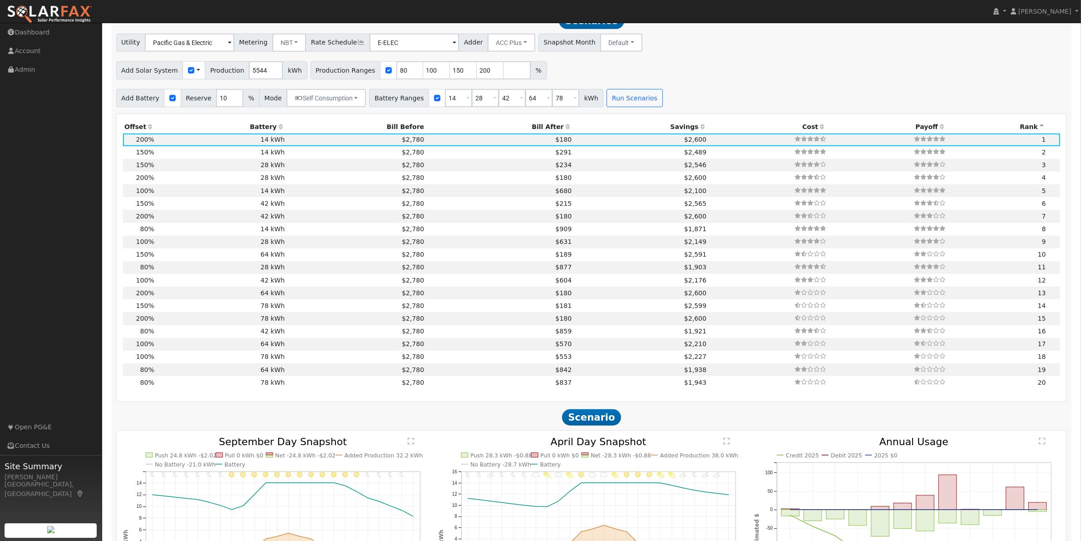
scroll to position [852, 0]
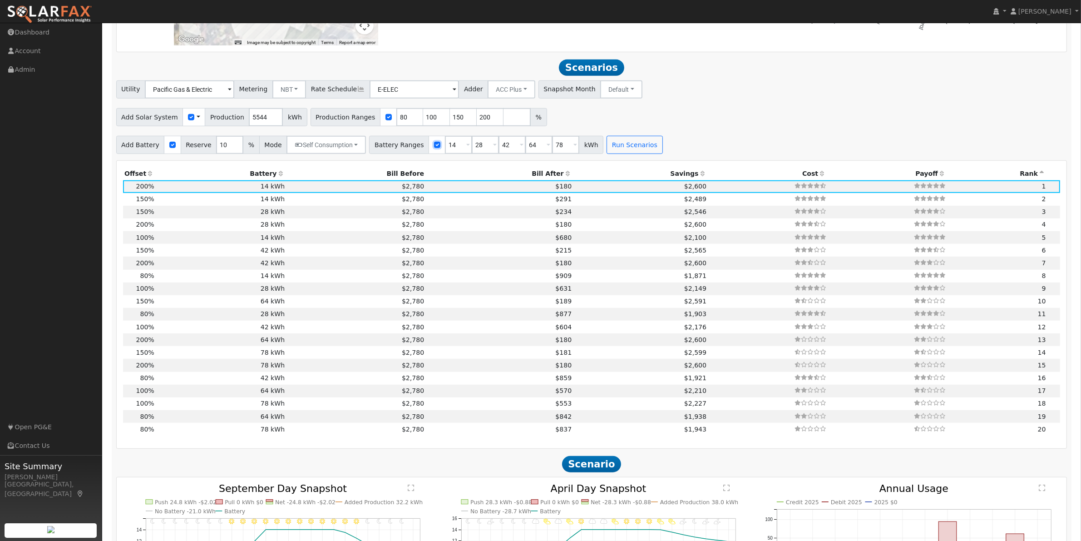
click at [434, 148] on input "checkbox" at bounding box center [437, 145] width 6 height 6
click at [508, 148] on input "checkbox" at bounding box center [511, 145] width 6 height 6
checkbox input "true"
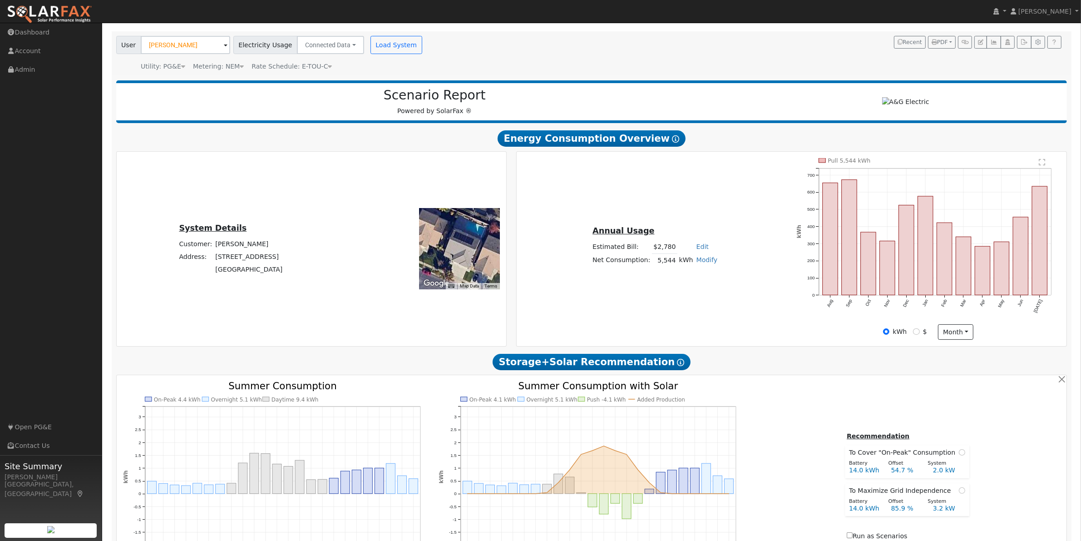
scroll to position [0, 0]
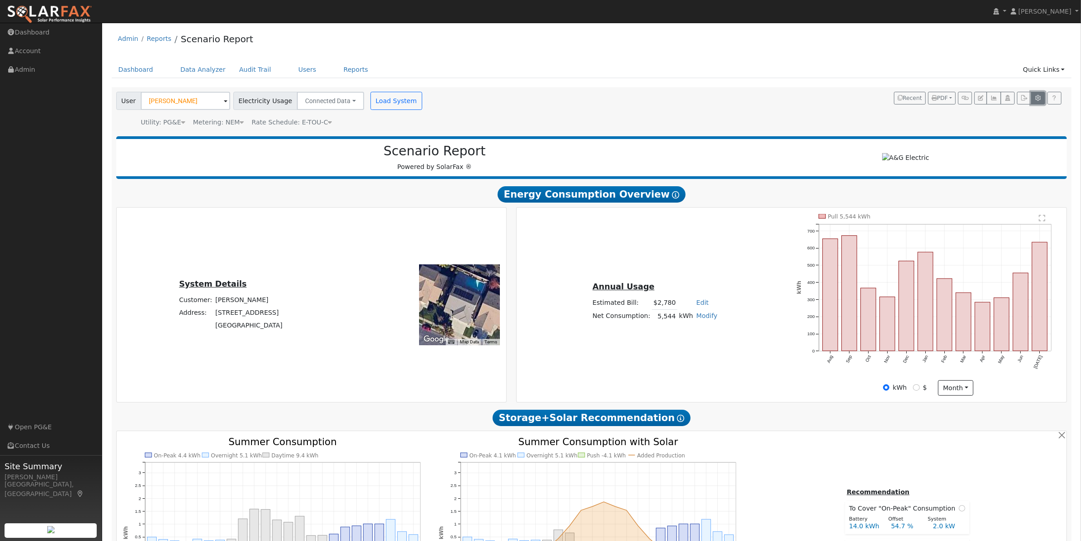
click at [1039, 93] on button "button" at bounding box center [1038, 98] width 14 height 13
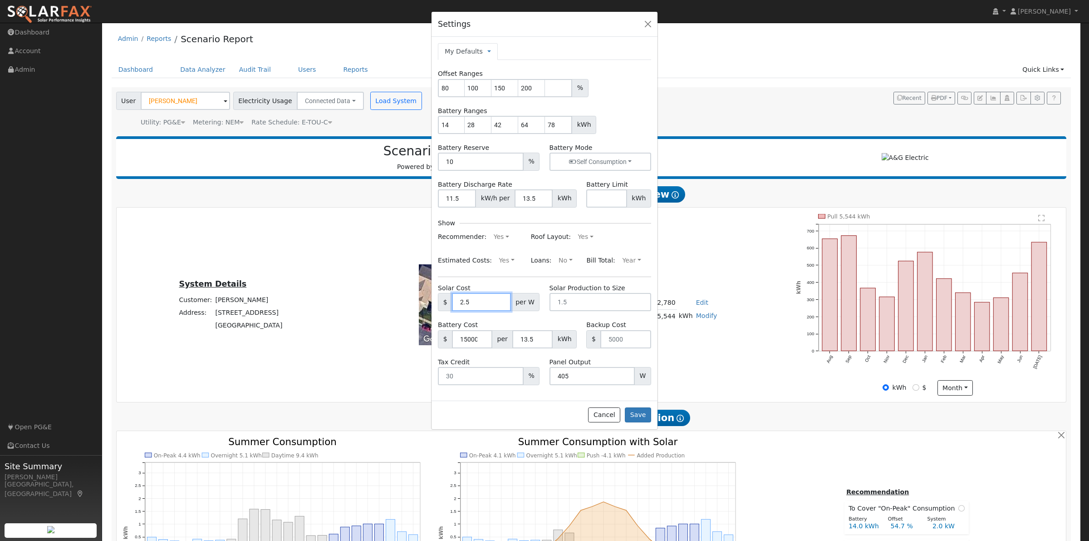
click at [498, 302] on input "2.5" at bounding box center [481, 302] width 59 height 18
type input "2"
type input "3.5"
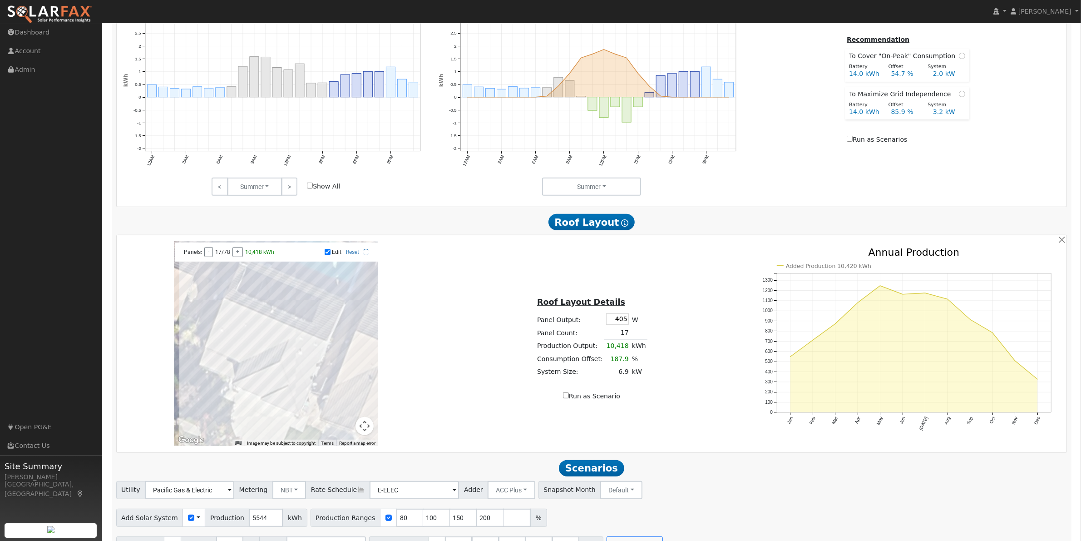
scroll to position [756, 0]
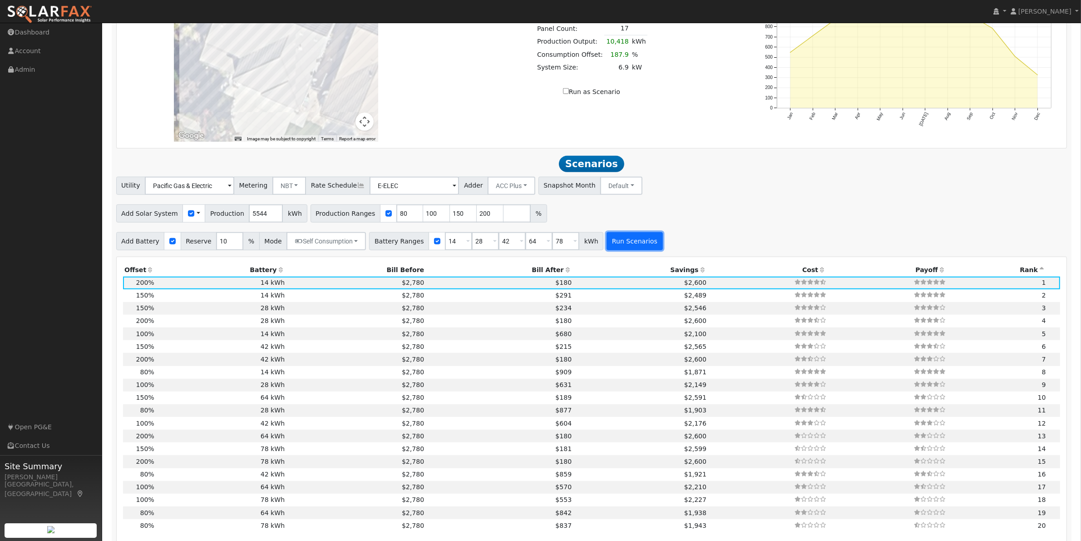
click at [631, 250] on button "Run Scenarios" at bounding box center [634, 241] width 56 height 18
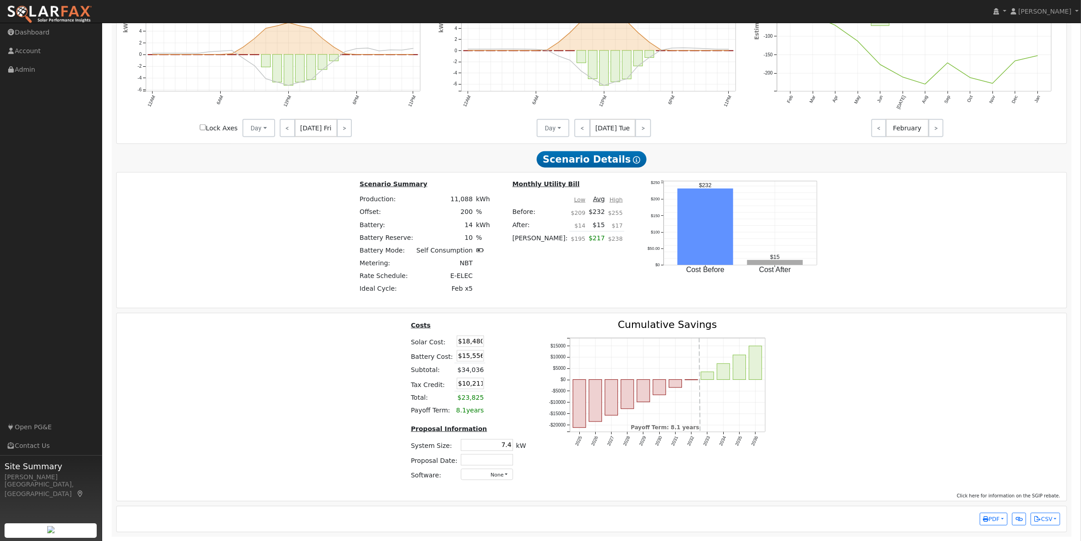
scroll to position [1420, 0]
click at [475, 355] on input "$15,556" at bounding box center [470, 354] width 27 height 11
click at [476, 342] on input "$18,480" at bounding box center [470, 340] width 27 height 11
drag, startPoint x: 641, startPoint y: 334, endPoint x: 873, endPoint y: 433, distance: 252.5
click at [873, 433] on div "Costs Solar Cost: $18,480 Battery Cost: $15,556 Subtotal: $34,036 Tax Credit: $…" at bounding box center [591, 403] width 956 height 168
